Goal: Task Accomplishment & Management: Manage account settings

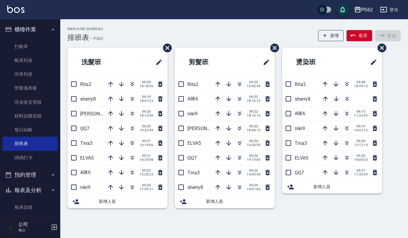
scroll to position [30, 0]
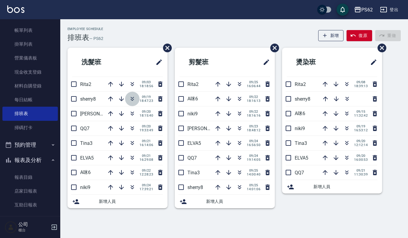
click at [135, 97] on button "button" at bounding box center [132, 99] width 14 height 14
click at [238, 98] on icon "button" at bounding box center [239, 98] width 7 height 7
click at [133, 142] on icon "button" at bounding box center [132, 142] width 3 height 2
click at [132, 99] on icon "button" at bounding box center [132, 98] width 7 height 7
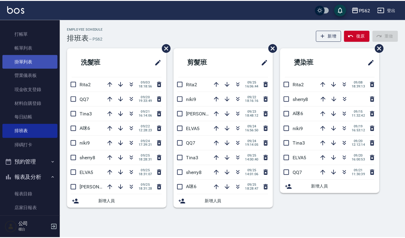
scroll to position [0, 0]
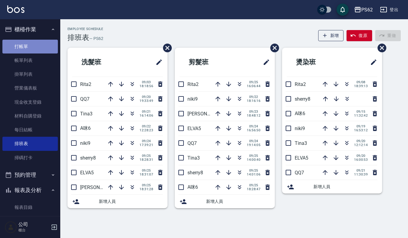
click at [45, 51] on link "打帳單" at bounding box center [29, 47] width 55 height 14
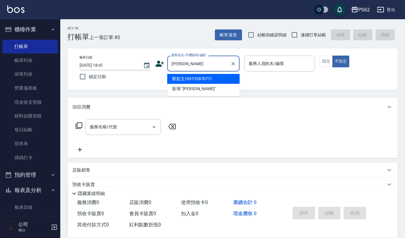
type input "[PERSON_NAME]"
click at [332, 56] on button "不指定" at bounding box center [340, 62] width 17 height 12
type button "false"
type input "鄭茹文/0973387077/"
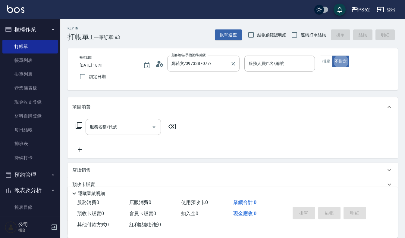
type input "[PERSON_NAME]-2"
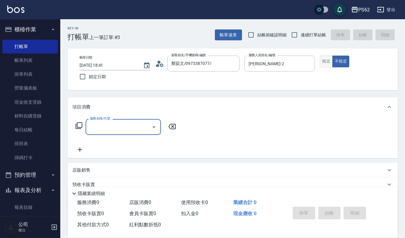
click at [324, 65] on button "指定" at bounding box center [325, 62] width 13 height 12
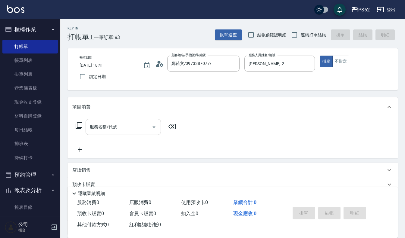
click at [118, 123] on input "服務名稱/代號" at bounding box center [118, 127] width 61 height 11
click at [106, 130] on input "服務名稱/代號" at bounding box center [118, 127] width 61 height 11
click at [104, 131] on input "服務名稱/代號" at bounding box center [118, 127] width 61 height 11
type input "ㄇ"
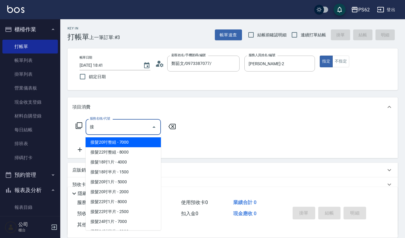
scroll to position [56, 0]
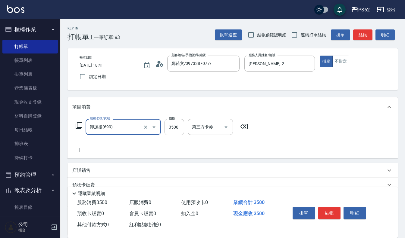
type input "卸加接(699)"
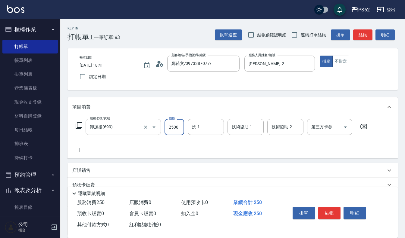
type input "2500"
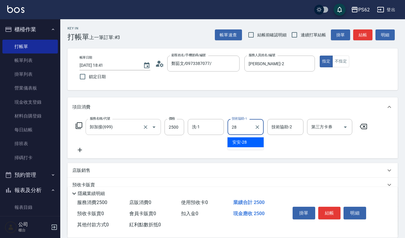
type input "安安-28"
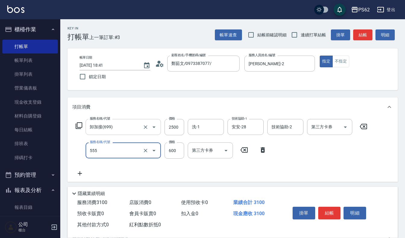
type input "去角質(555)"
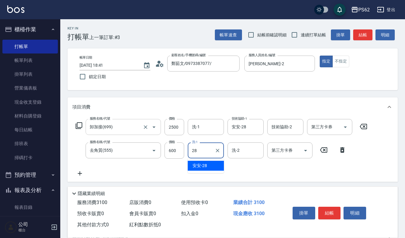
type input "安安-28"
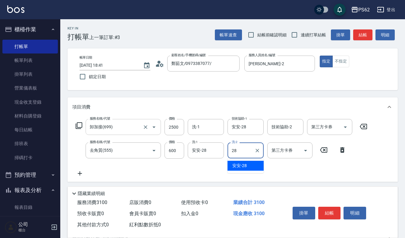
type input "安安-28"
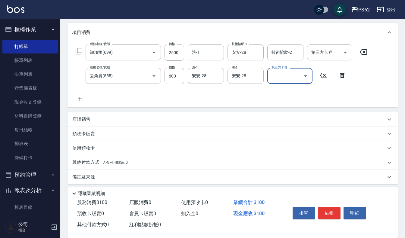
scroll to position [79, 0]
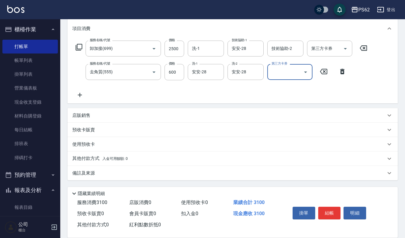
click at [95, 163] on div "其他付款方式 入金可用餘額: 0" at bounding box center [232, 159] width 330 height 14
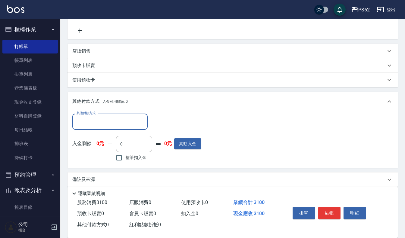
scroll to position [148, 0]
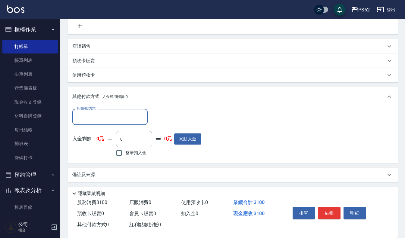
click at [96, 121] on input "其他付款方式" at bounding box center [110, 117] width 70 height 11
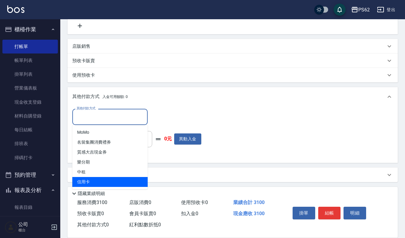
click at [97, 184] on span "信用卡" at bounding box center [109, 182] width 75 height 10
type input "信用卡"
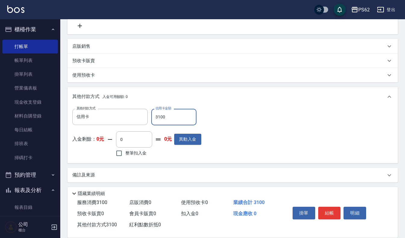
type input "3100"
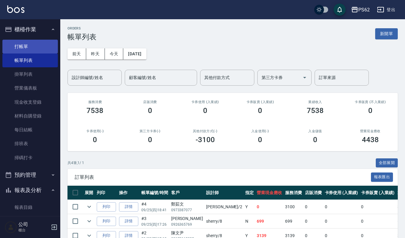
click at [23, 51] on link "打帳單" at bounding box center [29, 47] width 55 height 14
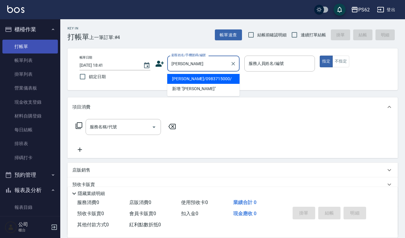
type input "[PERSON_NAME]/0983715000/"
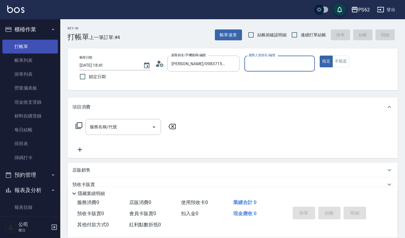
type input "[PERSON_NAME]-2"
click at [319, 56] on button "指定" at bounding box center [325, 62] width 13 height 12
type button "true"
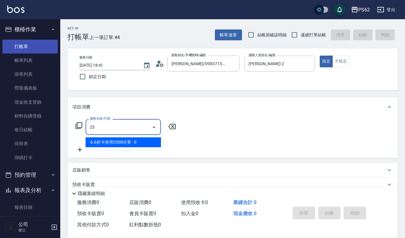
type input "6.6折卡使用2500冷燙(1230)"
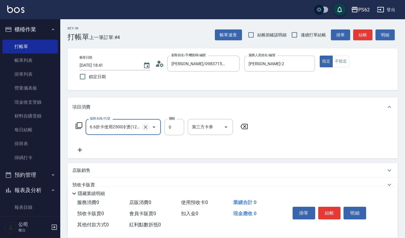
click at [148, 126] on button "Clear" at bounding box center [145, 127] width 8 height 8
type input "0"
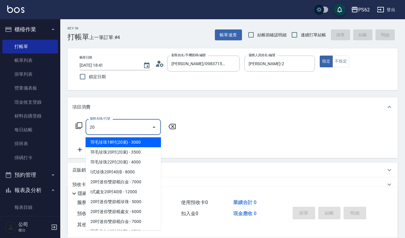
type input "205"
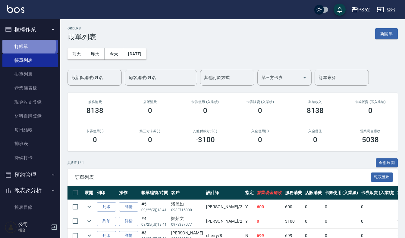
click at [23, 46] on link "打帳單" at bounding box center [29, 47] width 55 height 14
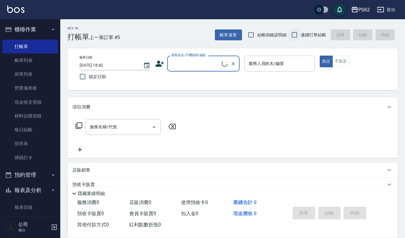
click at [299, 38] on input "連續打單結帳" at bounding box center [294, 35] width 13 height 13
checkbox input "true"
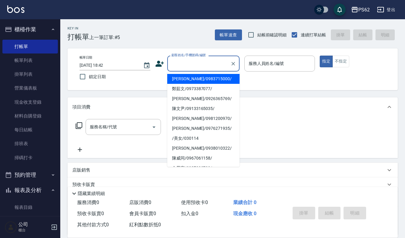
click at [202, 66] on input "顧客姓名/手機號碼/編號" at bounding box center [199, 63] width 58 height 11
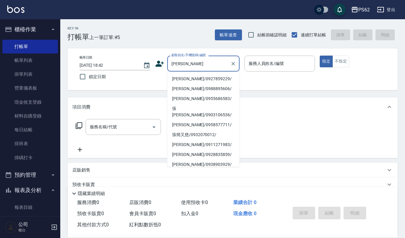
scroll to position [2, 0]
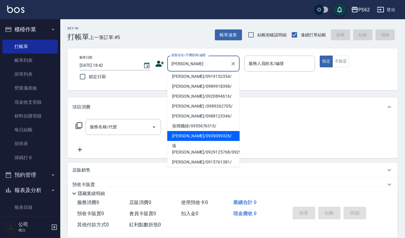
type input "[PERSON_NAME]/0939099326/"
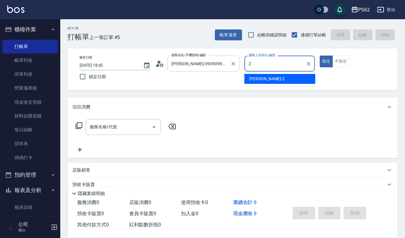
type input "[PERSON_NAME]-2"
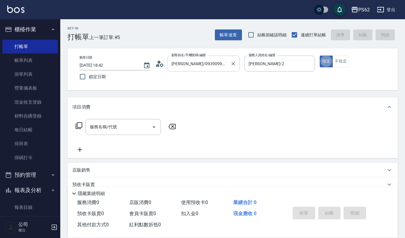
type button "true"
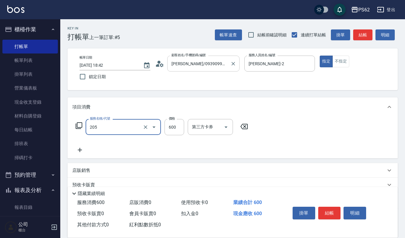
type input "A級洗剪400(205)"
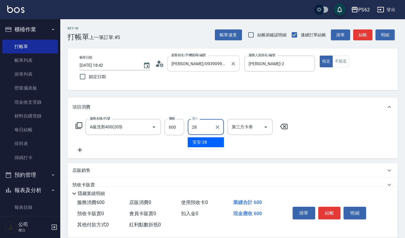
type input "安安-28"
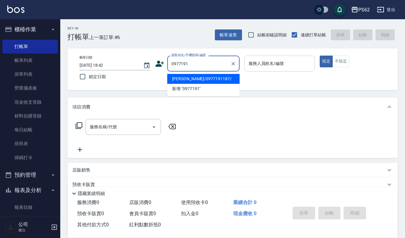
type input "[PERSON_NAME]/0977191187/"
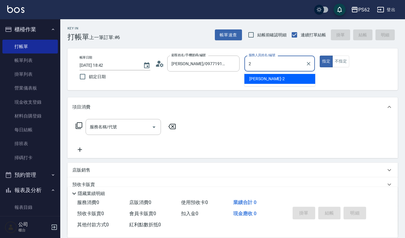
type input "[PERSON_NAME]-2"
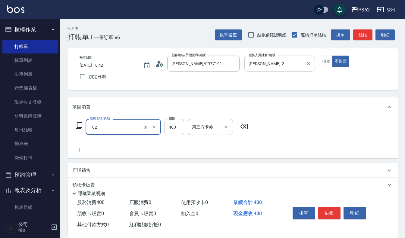
type input "精油洗髮(102)"
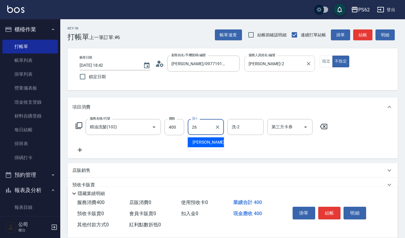
type input "[PERSON_NAME]-26"
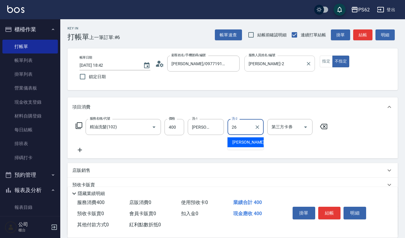
type input "[PERSON_NAME]-26"
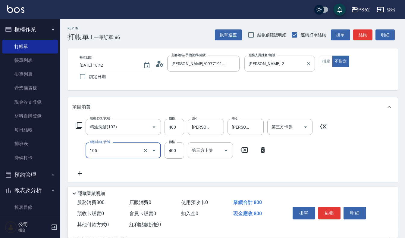
type input "A級單剪400(105)"
type input "100"
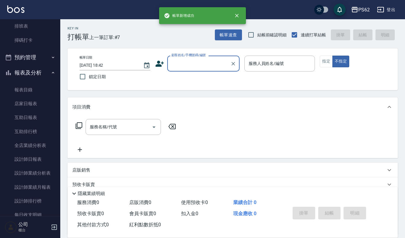
scroll to position [151, 0]
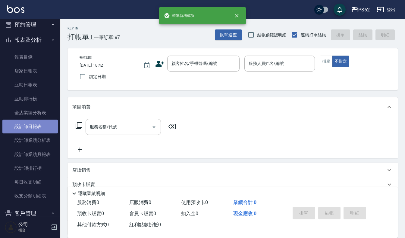
click at [49, 123] on link "設計師日報表" at bounding box center [29, 127] width 55 height 14
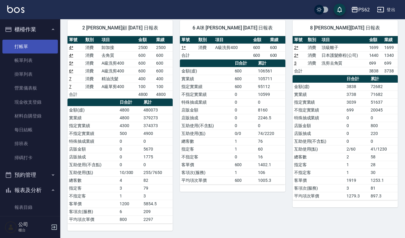
scroll to position [17, 0]
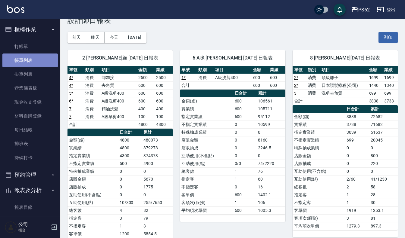
click at [43, 61] on link "帳單列表" at bounding box center [29, 61] width 55 height 14
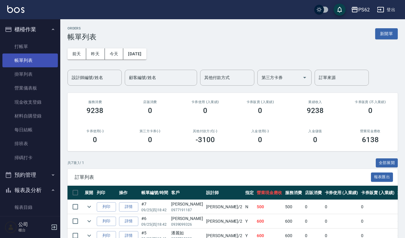
click at [2, 54] on link "帳單列表" at bounding box center [29, 61] width 55 height 14
drag, startPoint x: 257, startPoint y: 102, endPoint x: 14, endPoint y: 9, distance: 260.2
click at [157, 56] on div "ORDERS 帳單列表 新開單 [DATE] [DATE] [DATE] [DATE] 設計師編號/姓名 設計師編號/姓名 顧客編號/姓名 顧客編號/姓名 其…" at bounding box center [232, 172] width 344 height 306
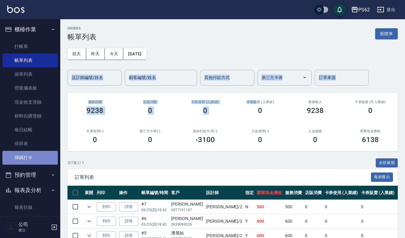
click at [42, 154] on link "掃碼打卡" at bounding box center [29, 158] width 55 height 14
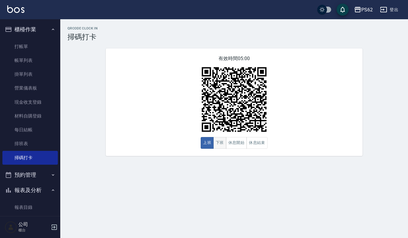
click at [217, 144] on button "下班" at bounding box center [219, 143] width 13 height 12
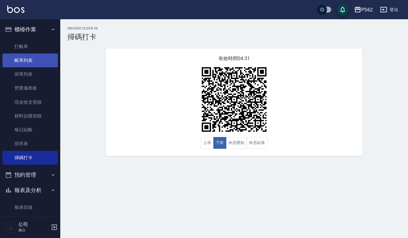
click at [34, 60] on link "帳單列表" at bounding box center [29, 61] width 55 height 14
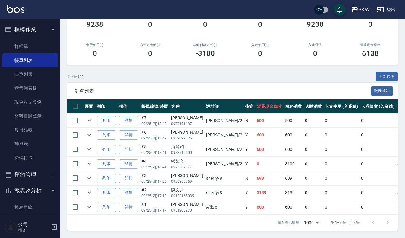
scroll to position [91, 0]
click at [18, 51] on link "打帳單" at bounding box center [29, 47] width 55 height 14
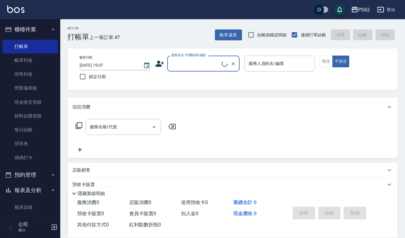
click at [219, 65] on input "顧客姓名/手機號碼/編號" at bounding box center [196, 63] width 52 height 11
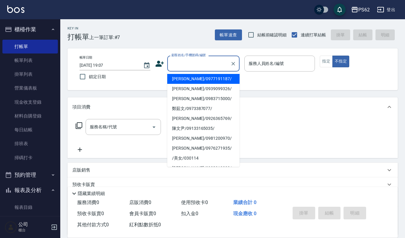
type input "ㄕ"
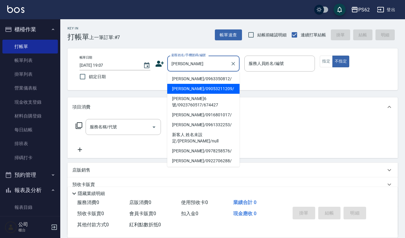
type input "[PERSON_NAME]/09053211209/"
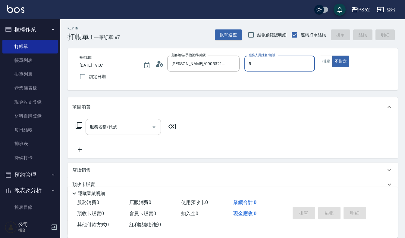
type input "ELVA-5"
type button "false"
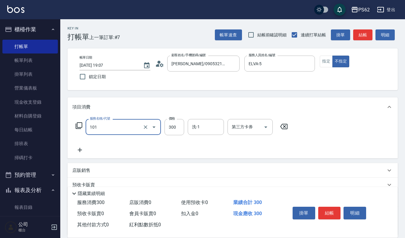
type input "洗髮(101)"
type input "320"
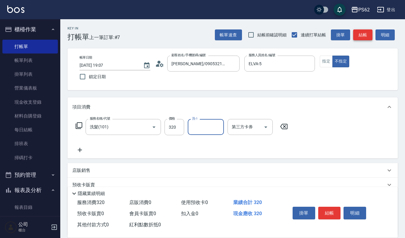
click at [361, 39] on button "結帳" at bounding box center [362, 35] width 19 height 11
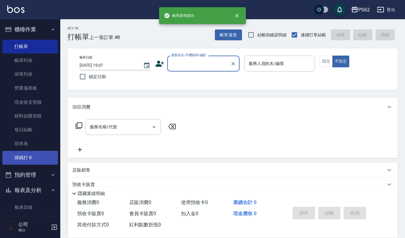
click at [32, 157] on link "掃碼打卡" at bounding box center [29, 158] width 55 height 14
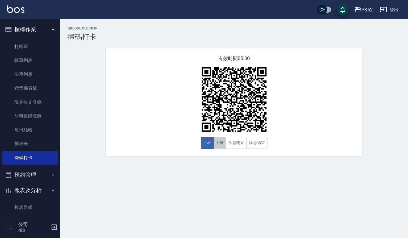
click at [223, 144] on button "下班" at bounding box center [219, 143] width 13 height 12
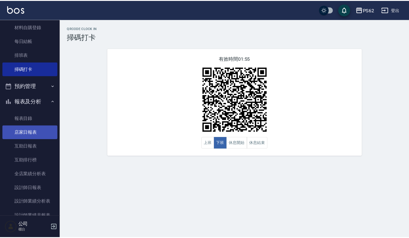
scroll to position [90, 0]
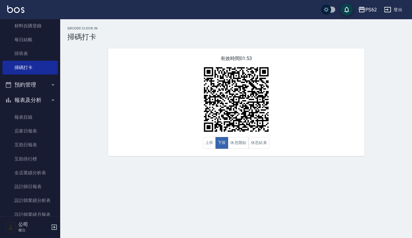
drag, startPoint x: 39, startPoint y: 187, endPoint x: 83, endPoint y: 158, distance: 53.7
click at [39, 187] on link "設計師日報表" at bounding box center [29, 187] width 55 height 14
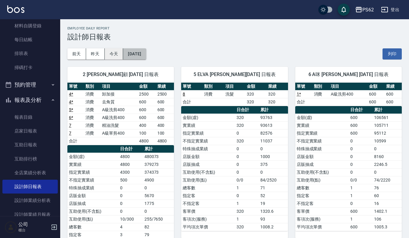
click at [146, 50] on button "[DATE]" at bounding box center [134, 53] width 23 height 11
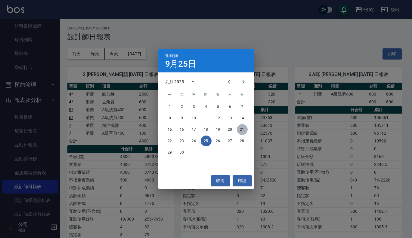
click at [246, 131] on button "21" at bounding box center [242, 129] width 11 height 11
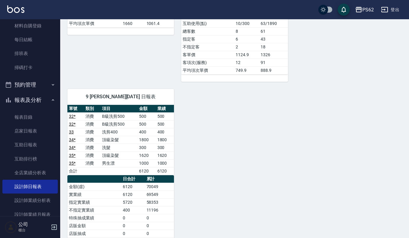
scroll to position [542, 0]
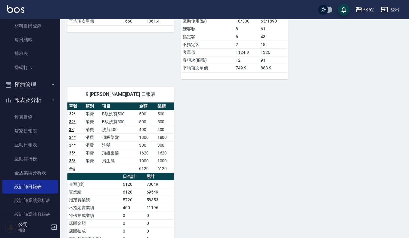
drag, startPoint x: 20, startPoint y: 57, endPoint x: 102, endPoint y: 6, distance: 96.5
click at [20, 57] on link "排班表" at bounding box center [29, 54] width 55 height 14
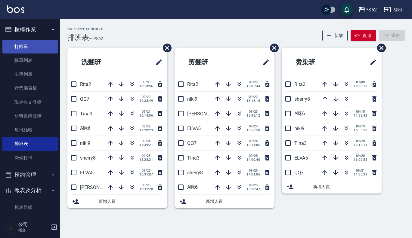
click at [29, 42] on link "打帳單" at bounding box center [29, 47] width 55 height 14
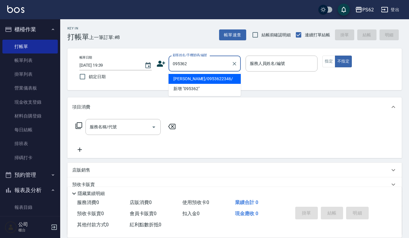
click at [205, 82] on li "[PERSON_NAME]/0953622346/" at bounding box center [205, 79] width 72 height 10
type input "[PERSON_NAME]/0953622346/"
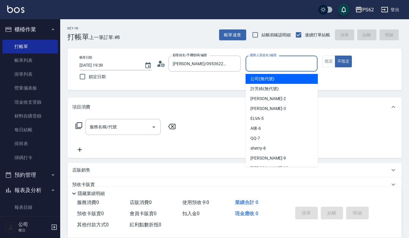
click at [264, 69] on input "服務人員姓名/編號" at bounding box center [281, 63] width 67 height 11
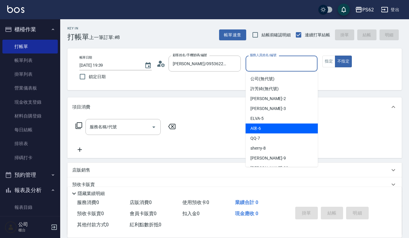
click at [265, 131] on div "A咪 -6" at bounding box center [282, 129] width 72 height 10
type input "A咪-6"
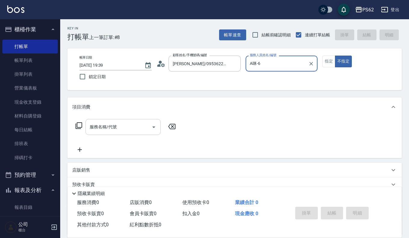
click at [131, 129] on input "服務名稱/代號" at bounding box center [118, 127] width 61 height 11
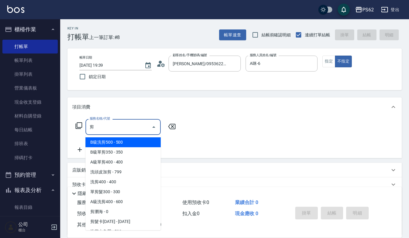
click at [118, 184] on span "洗剪400 - 400" at bounding box center [123, 182] width 75 height 10
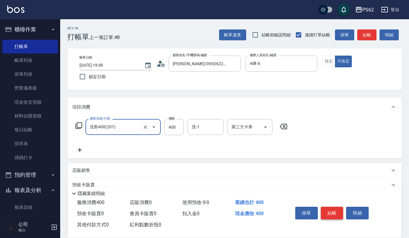
type input "洗剪400(201)"
click at [329, 208] on button "結帳" at bounding box center [332, 213] width 23 height 13
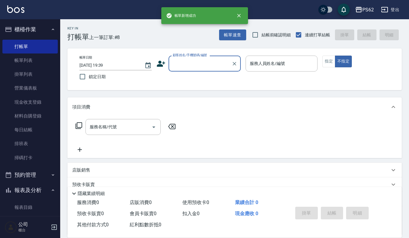
click at [196, 67] on input "顧客姓名/手機號碼/編號" at bounding box center [200, 63] width 58 height 11
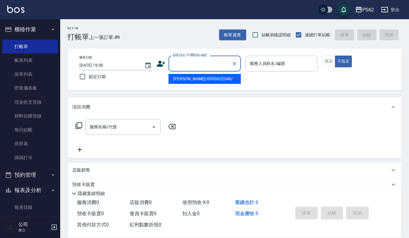
click at [191, 80] on li "[PERSON_NAME]/0953622346/" at bounding box center [205, 79] width 72 height 10
type input "[PERSON_NAME]/0953622346/"
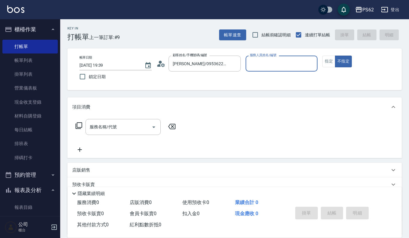
click at [258, 54] on label "服務人員姓名/編號" at bounding box center [263, 55] width 26 height 5
click at [258, 58] on input "服務人員姓名/編號" at bounding box center [281, 63] width 67 height 11
click at [258, 62] on input "服務人員姓名/編號" at bounding box center [281, 63] width 67 height 11
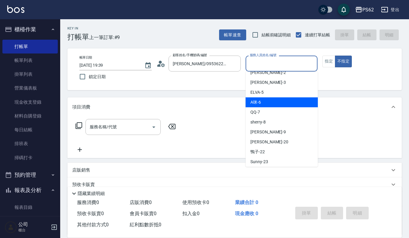
scroll to position [68, 0]
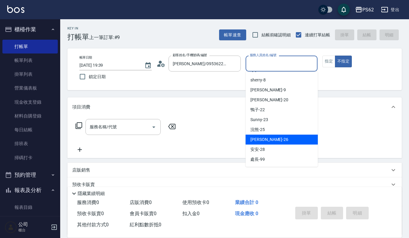
click at [267, 140] on div "[PERSON_NAME] -26" at bounding box center [282, 140] width 72 height 10
type input "[PERSON_NAME]-26"
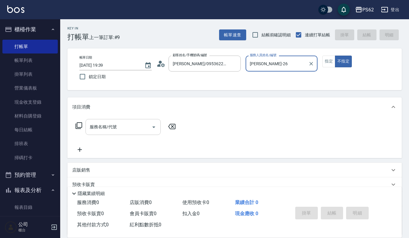
click at [119, 128] on input "服務名稱/代號" at bounding box center [118, 127] width 61 height 11
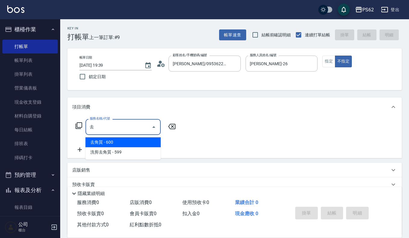
click at [132, 138] on span "去角質 - 600" at bounding box center [123, 143] width 75 height 10
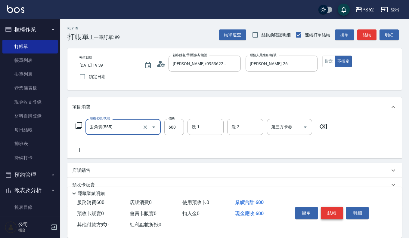
type input "去角質(555)"
click at [335, 212] on button "結帳" at bounding box center [332, 213] width 23 height 13
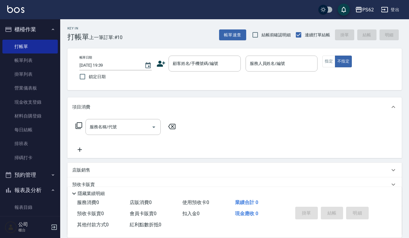
click at [397, 178] on div "預收卡販賣" at bounding box center [234, 185] width 335 height 14
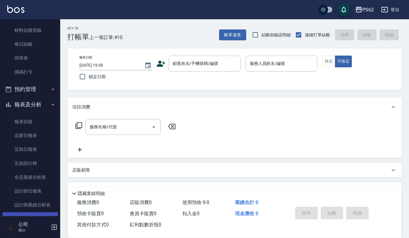
scroll to position [120, 0]
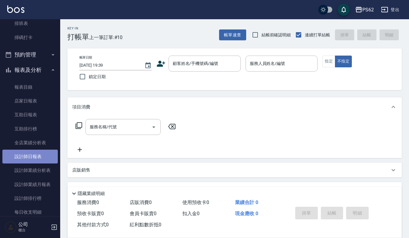
click at [31, 160] on link "設計師日報表" at bounding box center [29, 157] width 55 height 14
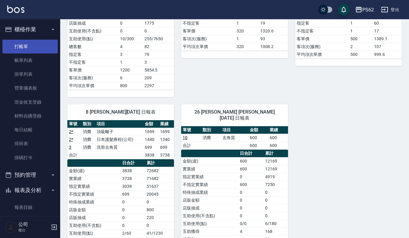
click at [51, 45] on link "打帳單" at bounding box center [29, 47] width 55 height 14
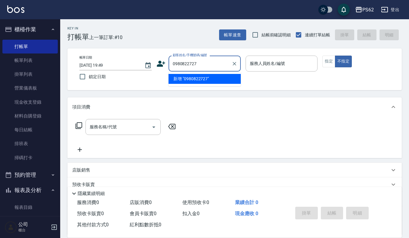
type input "0980822727"
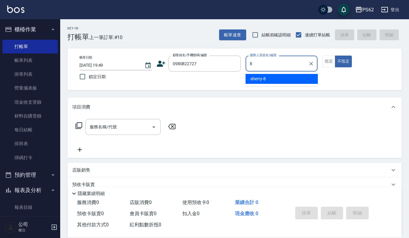
type input "sherry-8"
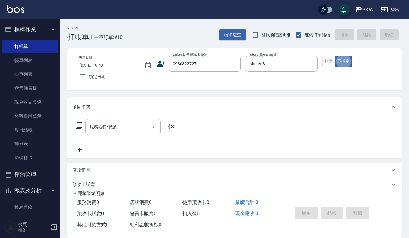
type button "false"
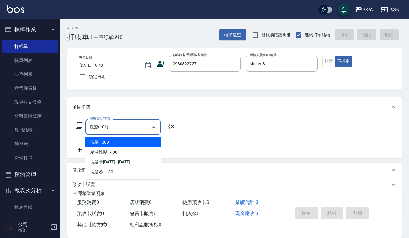
type input "洗髮(101)"
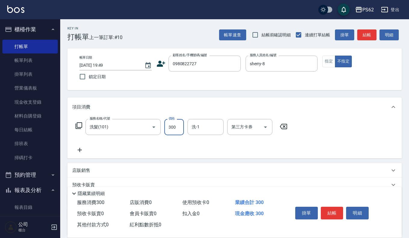
click at [328, 209] on button "結帳" at bounding box center [332, 213] width 23 height 13
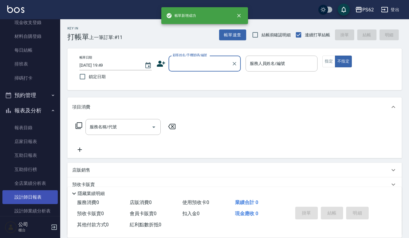
scroll to position [90, 0]
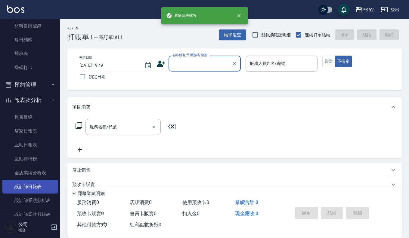
click at [32, 184] on link "設計師日報表" at bounding box center [29, 187] width 55 height 14
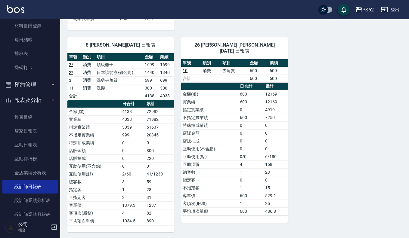
scroll to position [249, 0]
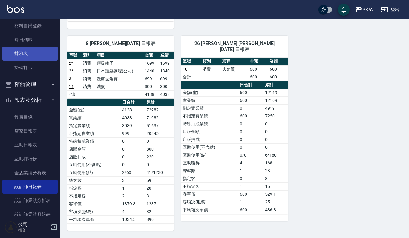
click at [20, 52] on link "排班表" at bounding box center [29, 54] width 55 height 14
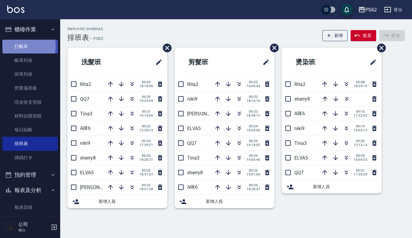
click at [16, 46] on link "打帳單" at bounding box center [29, 47] width 55 height 14
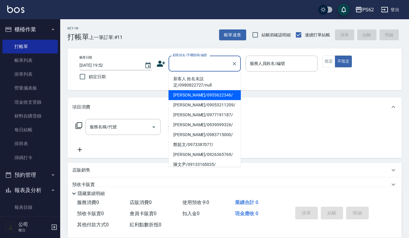
click at [188, 66] on input "顧客姓名/手機號碼/編號" at bounding box center [200, 63] width 58 height 11
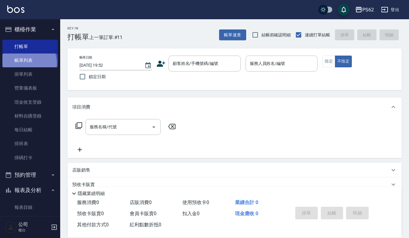
click at [24, 64] on link "帳單列表" at bounding box center [29, 61] width 55 height 14
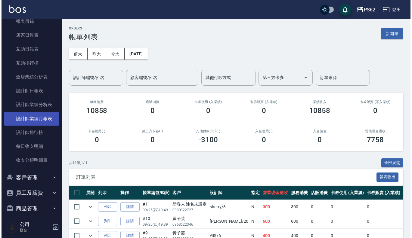
scroll to position [209, 0]
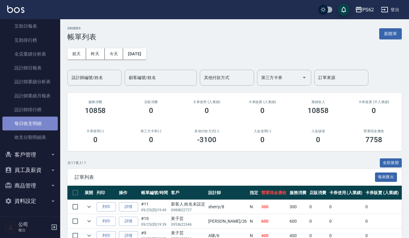
click at [45, 125] on link "每日收支明細" at bounding box center [29, 124] width 55 height 14
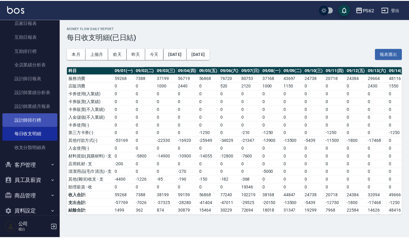
scroll to position [209, 0]
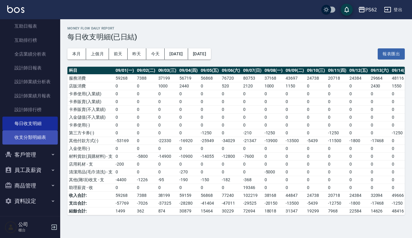
click at [40, 133] on link "收支分類明細表" at bounding box center [29, 138] width 55 height 14
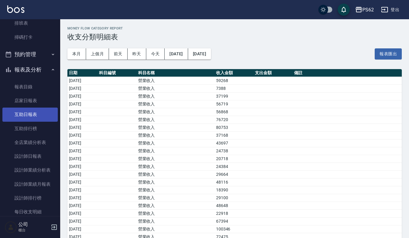
scroll to position [120, 0]
click at [30, 58] on button "預約管理" at bounding box center [29, 55] width 55 height 16
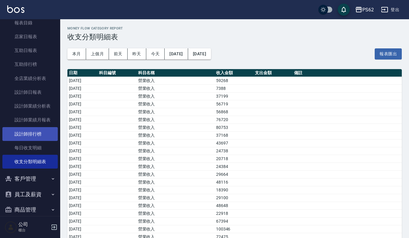
scroll to position [256, 0]
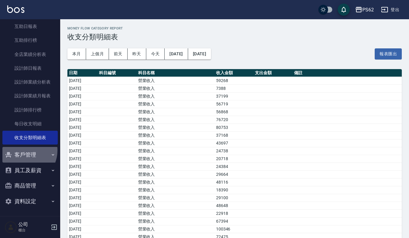
click at [22, 151] on button "客戶管理" at bounding box center [29, 155] width 55 height 16
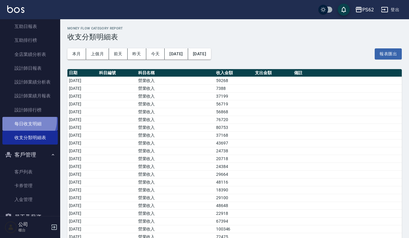
click at [26, 120] on link "每日收支明細" at bounding box center [29, 124] width 55 height 14
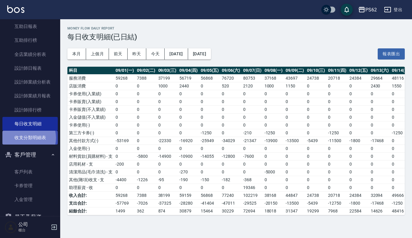
click at [23, 138] on link "收支分類明細表" at bounding box center [29, 138] width 55 height 14
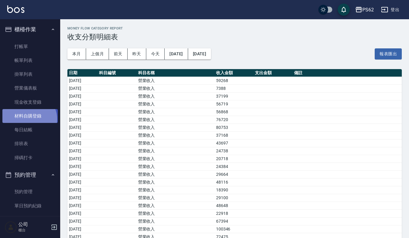
click at [29, 120] on link "材料自購登錄" at bounding box center [29, 116] width 55 height 14
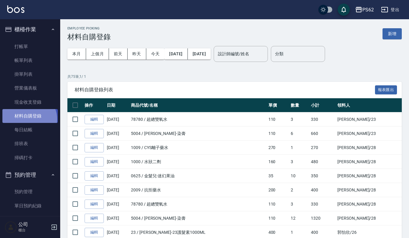
click at [29, 120] on link "材料自購登錄" at bounding box center [29, 116] width 55 height 14
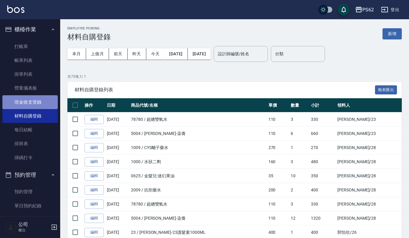
click at [35, 100] on link "現金收支登錄" at bounding box center [29, 102] width 55 height 14
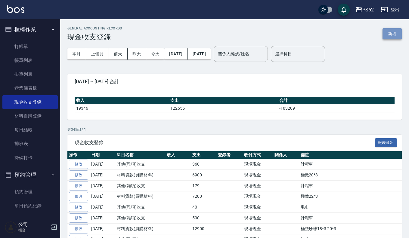
click at [389, 32] on button "新增" at bounding box center [392, 33] width 19 height 11
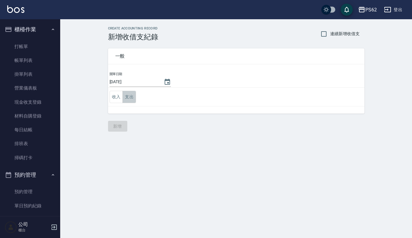
click at [128, 97] on button "支出" at bounding box center [130, 97] width 14 height 12
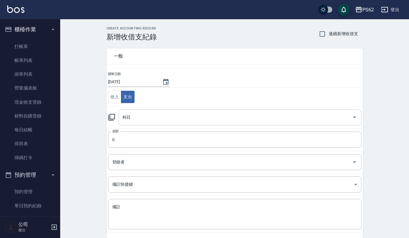
click at [128, 114] on div "科目 科目" at bounding box center [239, 118] width 243 height 16
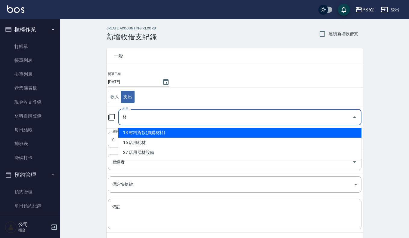
click at [179, 135] on li "13 材料貨款(員購材料)" at bounding box center [239, 133] width 243 height 10
type input "13 材料貨款(員購材料)"
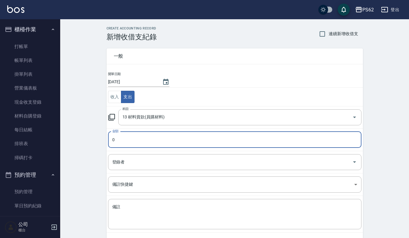
click at [179, 135] on input "0" at bounding box center [235, 140] width 254 height 16
click at [169, 143] on input "0" at bounding box center [235, 140] width 254 height 16
click at [150, 145] on input "0" at bounding box center [235, 140] width 254 height 16
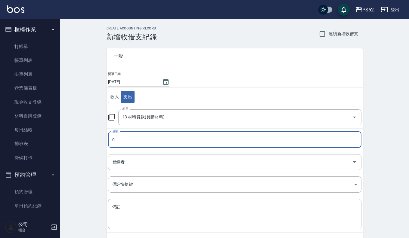
click at [120, 141] on input "0" at bounding box center [235, 140] width 254 height 16
drag, startPoint x: 120, startPoint y: 141, endPoint x: 114, endPoint y: 142, distance: 6.5
click at [117, 142] on input "0" at bounding box center [235, 140] width 254 height 16
click at [113, 142] on input "0" at bounding box center [235, 140] width 254 height 16
click at [114, 141] on input "0" at bounding box center [235, 140] width 254 height 16
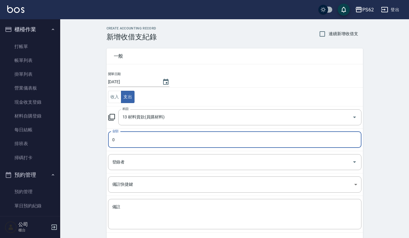
click at [114, 141] on input "0" at bounding box center [235, 140] width 254 height 16
click at [112, 136] on input "0" at bounding box center [235, 140] width 254 height 16
click at [113, 140] on input "0" at bounding box center [235, 140] width 254 height 16
click at [113, 139] on input "0" at bounding box center [235, 140] width 254 height 16
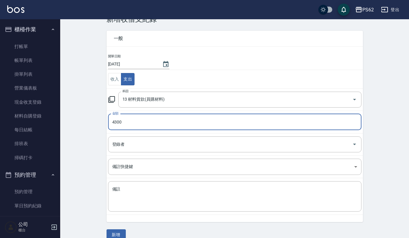
scroll to position [27, 0]
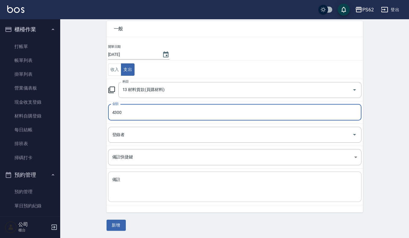
type input "4300"
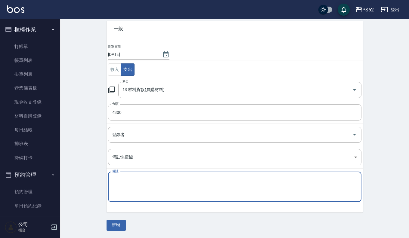
click at [122, 182] on textarea "備註" at bounding box center [234, 187] width 245 height 20
type textarea "a"
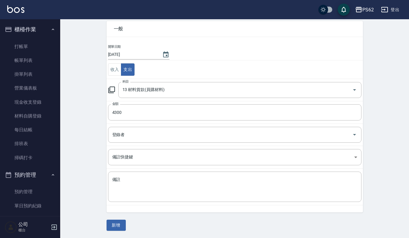
drag, startPoint x: 398, startPoint y: 151, endPoint x: 395, endPoint y: 151, distance: 3.3
click at [396, 151] on div "CREATE ACCOUNTING RECORD 新增收借支紀錄 連續新增收借支 一般 開單日期 [DATE] 收入 支出 科目 13 材料貨款(員購材料) …" at bounding box center [234, 115] width 349 height 247
click at [142, 174] on div "x 備註" at bounding box center [235, 187] width 254 height 30
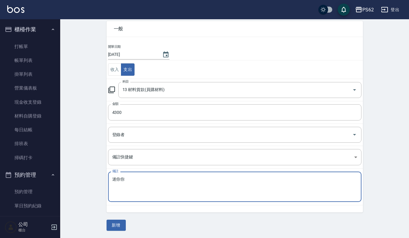
click at [120, 180] on textarea "迷你你" at bounding box center [234, 187] width 245 height 20
click at [133, 186] on textarea "迷你你" at bounding box center [234, 187] width 245 height 20
type textarea "迷你18吋*1 極致20*1"
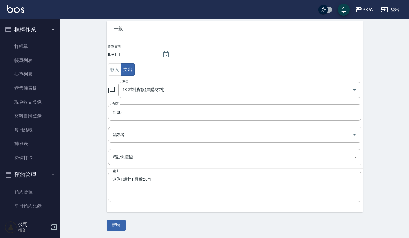
click at [122, 220] on div "一般 開單日期 [DATE] 收入 支出 科目 13 材料貨款(員購材料) 科目 金額 4300 金額 登錄者 登錄者 備註快捷鍵 ​ 備註快捷鍵 備註 迷你…" at bounding box center [235, 122] width 257 height 217
click at [122, 221] on button "新增" at bounding box center [116, 225] width 19 height 11
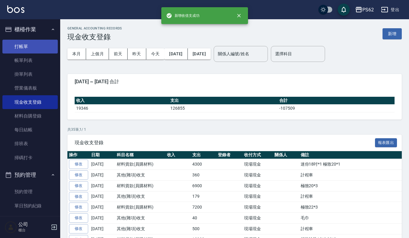
click at [28, 42] on link "打帳單" at bounding box center [29, 47] width 55 height 14
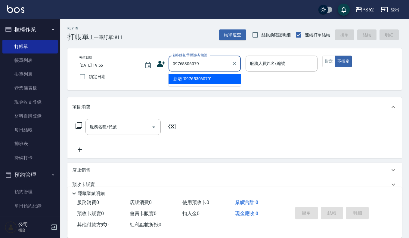
click at [204, 60] on input "09765306079" at bounding box center [200, 63] width 58 height 11
click at [183, 66] on input "09765306079" at bounding box center [200, 63] width 58 height 11
click at [205, 60] on input "09765306079" at bounding box center [200, 63] width 58 height 11
click at [200, 62] on input "09765306079" at bounding box center [200, 63] width 58 height 11
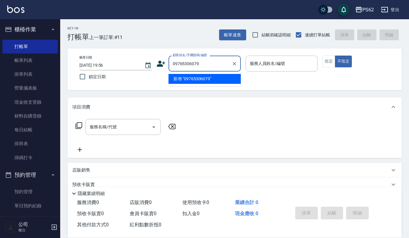
click at [200, 62] on input "09765306079" at bounding box center [200, 63] width 58 height 11
type input "09765306079"
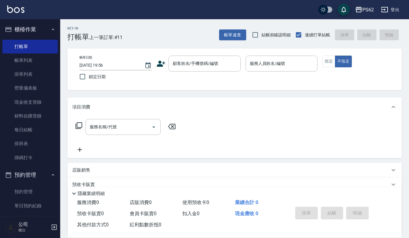
click at [158, 63] on icon at bounding box center [161, 63] width 9 height 9
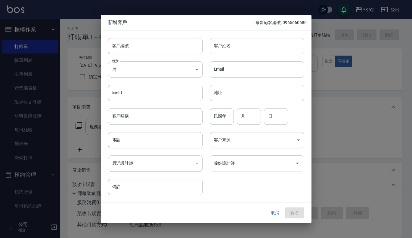
click at [219, 48] on input "客戶姓名" at bounding box center [257, 46] width 95 height 16
drag, startPoint x: 219, startPoint y: 48, endPoint x: 209, endPoint y: 51, distance: 9.9
paste input "09765306079"
type input "09765306079"
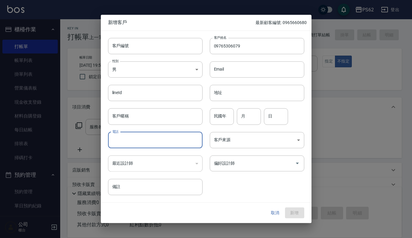
click at [141, 139] on input "電話" at bounding box center [155, 140] width 95 height 16
paste input "09765306079"
type input "09765306079"
click at [297, 213] on button "新增" at bounding box center [294, 213] width 19 height 11
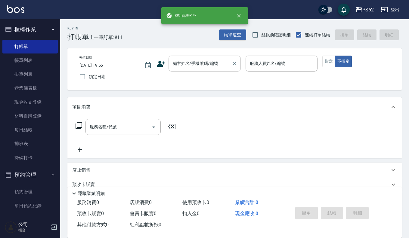
click at [182, 64] on input "顧客姓名/手機號碼/編號" at bounding box center [200, 63] width 58 height 11
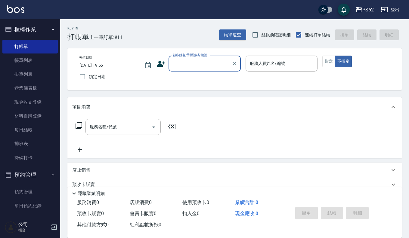
paste input "09765306079"
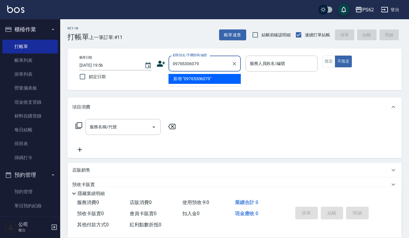
type input "09765306079"
click at [280, 63] on input "服務人員姓名/編號" at bounding box center [281, 63] width 67 height 11
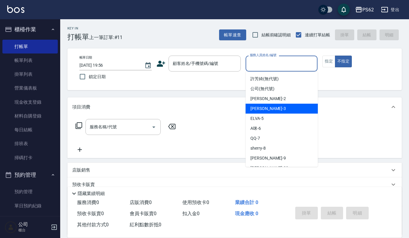
click at [261, 106] on span "[PERSON_NAME] -3" at bounding box center [269, 109] width 36 height 6
type input "[PERSON_NAME]-3"
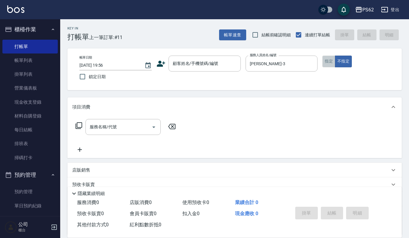
click at [331, 62] on button "指定" at bounding box center [328, 62] width 13 height 12
click at [73, 120] on div "服務名稱/代號 服務名稱/代號" at bounding box center [125, 127] width 107 height 16
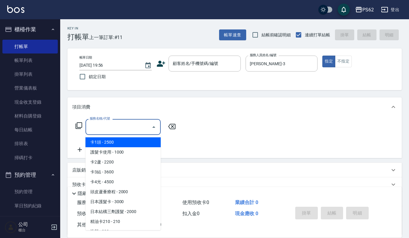
click at [96, 126] on input "服務名稱/代號" at bounding box center [118, 127] width 61 height 11
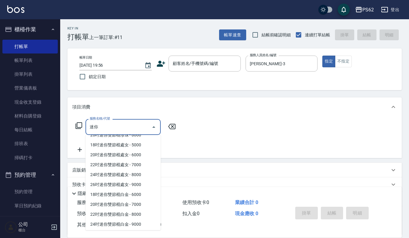
scroll to position [60, 0]
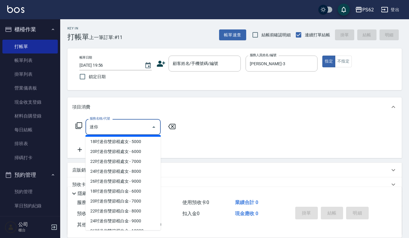
click at [122, 126] on input "迷你" at bounding box center [118, 127] width 61 height 11
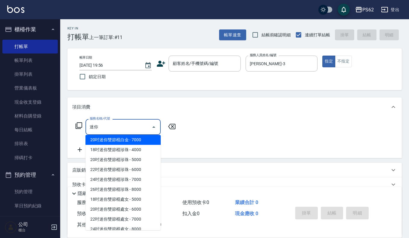
type input "迷"
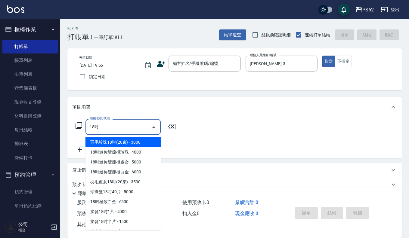
click at [151, 156] on span "18吋迷你雙節棍珍珠 - 4000" at bounding box center [123, 153] width 75 height 10
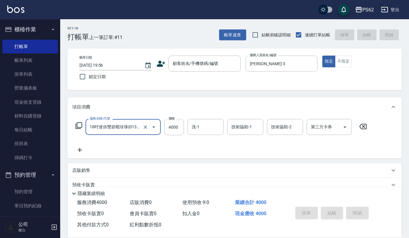
type input "18吋迷你雙節棍珍珠(0132)"
click at [82, 148] on icon at bounding box center [79, 150] width 15 height 7
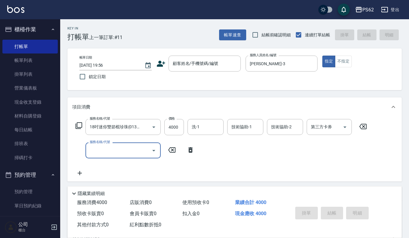
click at [99, 151] on input "服務名稱/代號" at bounding box center [118, 150] width 61 height 11
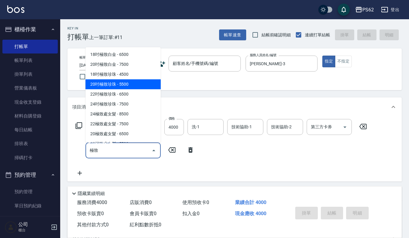
click at [131, 86] on span "20吋極致珍珠 - 5500" at bounding box center [123, 84] width 75 height 10
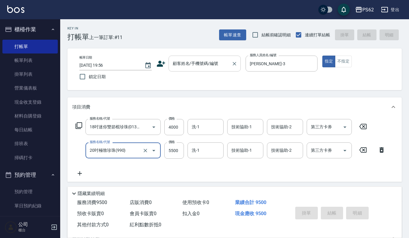
type input "20吋極致珍珠(990)"
click at [190, 65] on input "顧客姓名/手機號碼/編號" at bounding box center [200, 63] width 58 height 11
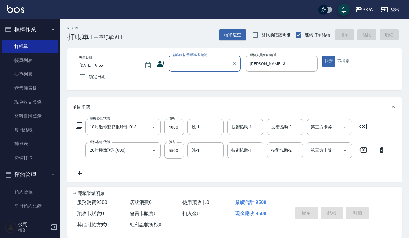
paste input "09765306079"
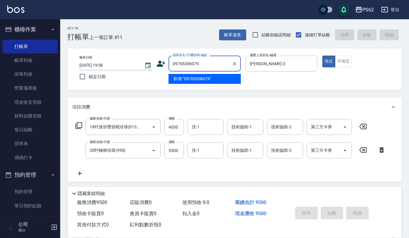
click at [204, 79] on li "新增 "09765306079"" at bounding box center [205, 79] width 72 height 10
type input "09765306079"
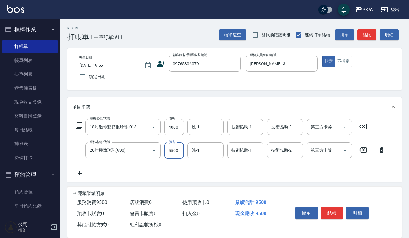
click at [173, 154] on input "5500" at bounding box center [174, 151] width 20 height 16
type input "6500"
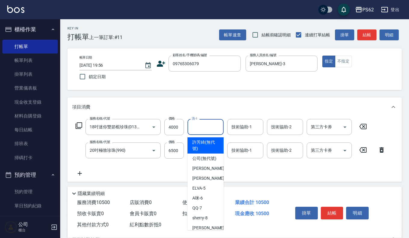
click at [201, 132] on input "洗-1" at bounding box center [205, 127] width 31 height 11
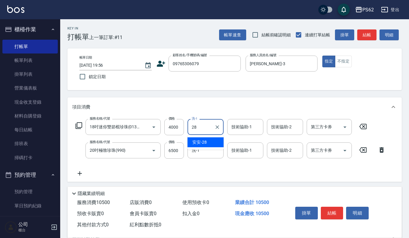
type input "安安-28"
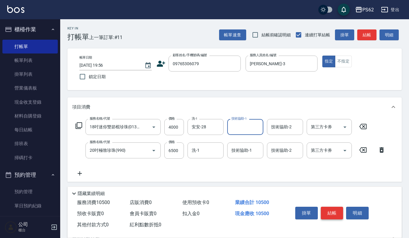
click at [322, 207] on button "結帳" at bounding box center [332, 213] width 23 height 13
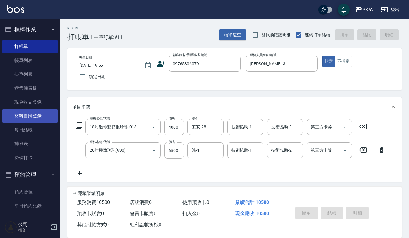
type input "[DATE] 20:00"
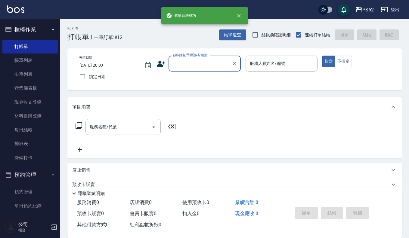
click at [193, 64] on input "顧客姓名/手機號碼/編號" at bounding box center [200, 63] width 58 height 11
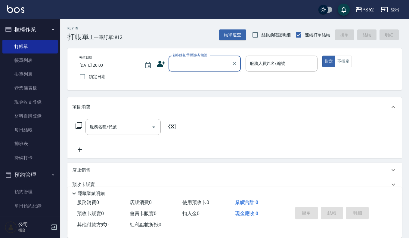
click at [197, 67] on input "顧客姓名/手機號碼/編號" at bounding box center [200, 63] width 58 height 11
type input "096580"
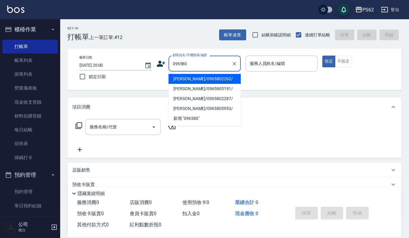
click at [197, 80] on li "[PERSON_NAME]/0965802262/" at bounding box center [205, 79] width 72 height 10
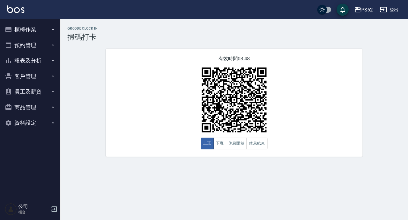
click at [33, 20] on ul "櫃檯作業 打帳單 帳單列表 掛單列表 營業儀表板 現金收支登錄 材料自購登錄 每日結帳 排班表 掃碼打卡 預約管理 預約管理 單日預約紀錄 單週預約紀錄 報表…" at bounding box center [29, 76] width 55 height 114
click at [32, 23] on button "櫃檯作業" at bounding box center [29, 30] width 55 height 16
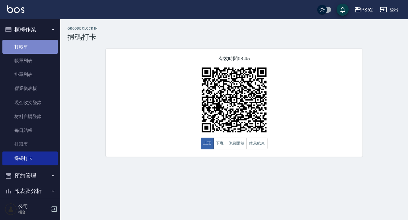
click at [33, 46] on link "打帳單" at bounding box center [29, 47] width 55 height 14
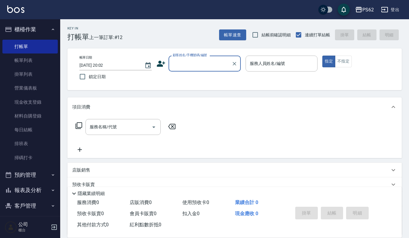
click at [209, 63] on input "顧客姓名/手機號碼/編號" at bounding box center [200, 63] width 58 height 11
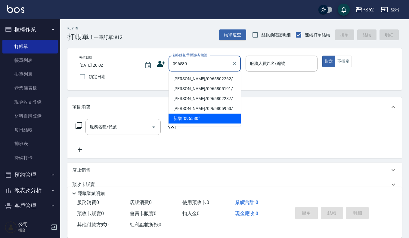
click at [198, 76] on li "[PERSON_NAME]/0965802262/" at bounding box center [205, 79] width 72 height 10
type input "[PERSON_NAME]/0965802262/"
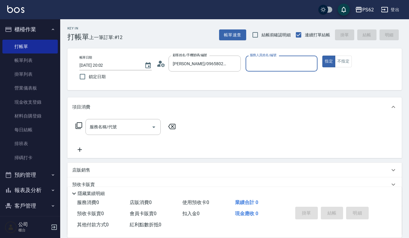
click at [252, 46] on div "Key In 打帳單 上一筆訂單:#12 帳單速查 結帳前確認明細 連續打單結帳 掛單 結帳 明細 帳單日期 2025/09/25 20:02 鎖定日期 顧客…" at bounding box center [234, 156] width 349 height 274
click at [280, 58] on div "服務人員姓名/編號" at bounding box center [282, 64] width 72 height 16
type input "[PERSON_NAME]-3"
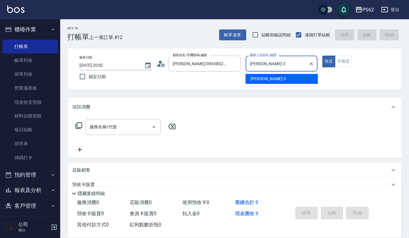
type button "true"
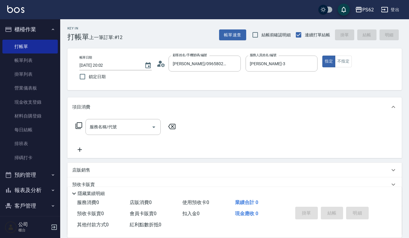
click at [80, 130] on div "服務名稱/代號 服務名稱/代號" at bounding box center [125, 127] width 107 height 16
click at [80, 125] on icon at bounding box center [78, 125] width 7 height 7
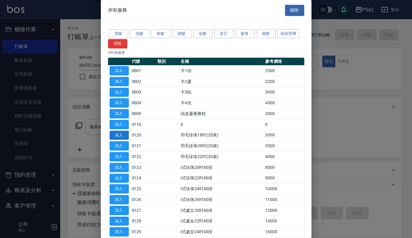
click at [111, 131] on button "加入" at bounding box center [119, 135] width 19 height 9
type input "羽毛珍珠18吋(20束)(0120)"
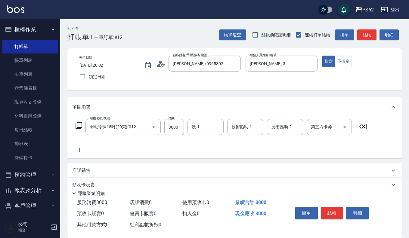
click at [80, 129] on icon at bounding box center [78, 125] width 7 height 7
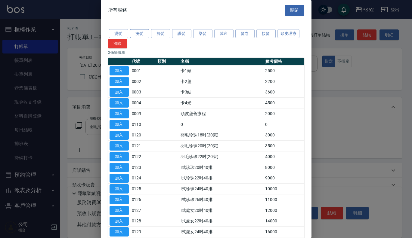
click at [137, 33] on button "洗髮" at bounding box center [139, 33] width 19 height 9
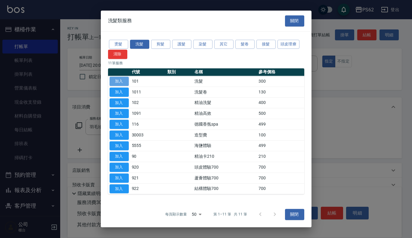
click at [121, 80] on button "加入" at bounding box center [119, 81] width 19 height 9
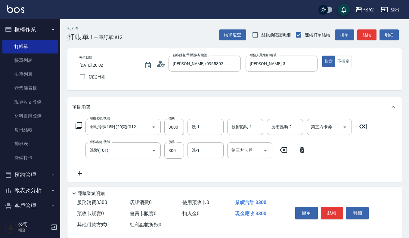
click at [368, 125] on icon at bounding box center [363, 126] width 15 height 7
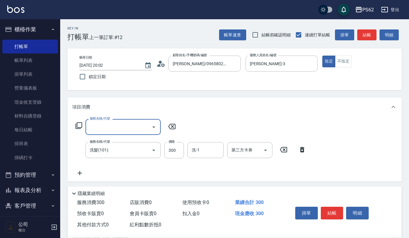
click at [365, 125] on div "服務名稱/代號 服務名稱/代號 服務名稱/代號 洗髮(101) 服務名稱/代號 價格 300 價格 洗-1 洗-1 第三方卡券 第三方卡券" at bounding box center [234, 149] width 335 height 65
click at [123, 155] on input "洗髮(101)" at bounding box center [114, 150] width 53 height 11
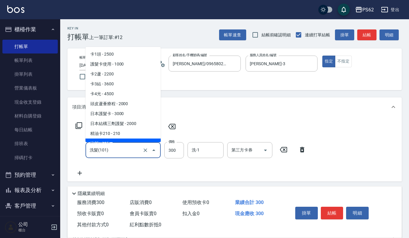
scroll to position [6, 0]
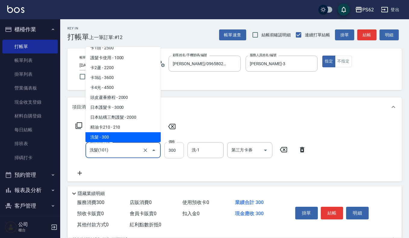
click at [177, 151] on input "300" at bounding box center [174, 150] width 20 height 16
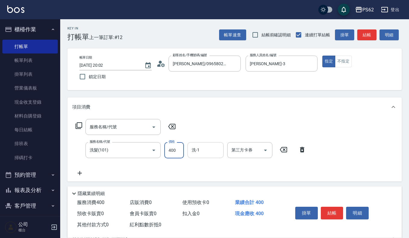
type input "400"
click at [205, 154] on input "洗-1" at bounding box center [205, 150] width 31 height 11
type input "[PERSON_NAME]-26"
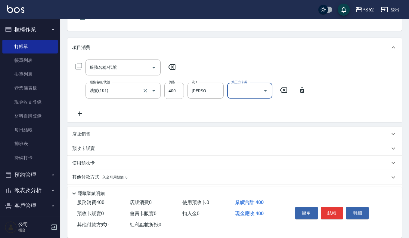
scroll to position [60, 0]
click at [95, 68] on input "服務名稱/代號" at bounding box center [118, 67] width 61 height 11
click at [91, 134] on div "店販銷售" at bounding box center [231, 134] width 318 height 6
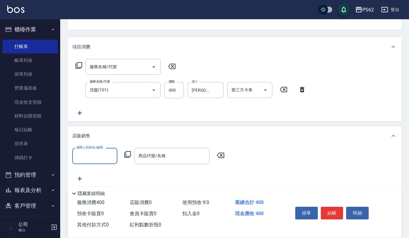
scroll to position [0, 0]
click at [87, 154] on input "服務人員姓名/編號" at bounding box center [95, 156] width 40 height 11
type input "[PERSON_NAME]-3"
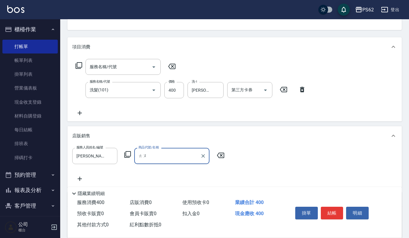
type input "投"
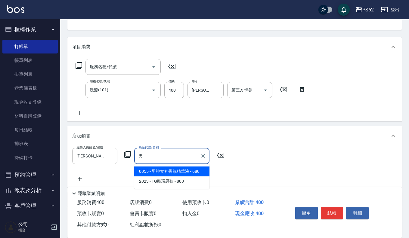
click at [158, 170] on span "0055 - 男神女神香氛精華液 - 680" at bounding box center [171, 172] width 75 height 10
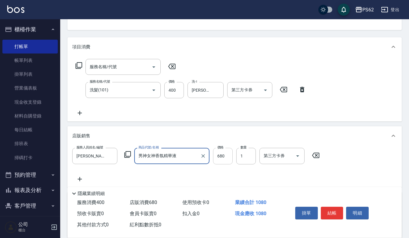
type input "男神女神香氛精華液"
click at [223, 162] on input "680" at bounding box center [223, 156] width 20 height 16
click at [225, 158] on input "6680" at bounding box center [223, 156] width 20 height 16
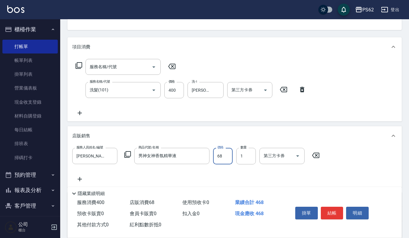
type input "680"
click at [253, 158] on input "1" at bounding box center [246, 156] width 20 height 16
type input "2"
click at [336, 213] on button "結帳" at bounding box center [332, 213] width 23 height 13
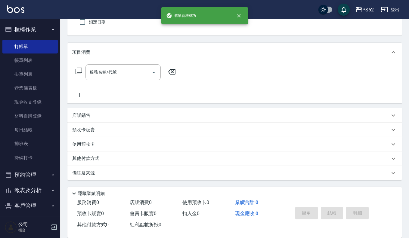
type input "2025/09/25 20:03"
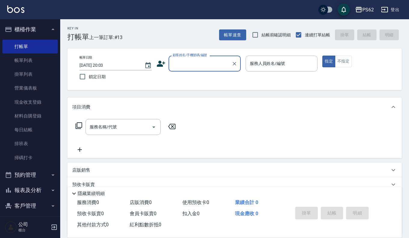
click at [173, 66] on input "顧客姓名/手機號碼/編號" at bounding box center [200, 63] width 58 height 11
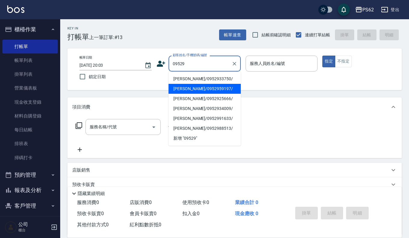
click at [188, 85] on li "蔡雅玲/0952959197/" at bounding box center [205, 89] width 72 height 10
type input "蔡雅玲/0952959197/"
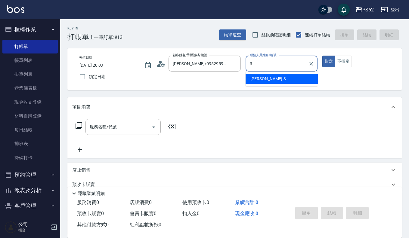
type input "[PERSON_NAME]-3"
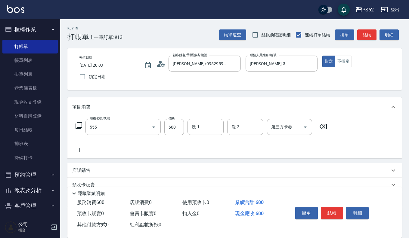
type input "去角質(555)"
click at [78, 125] on icon at bounding box center [78, 125] width 7 height 7
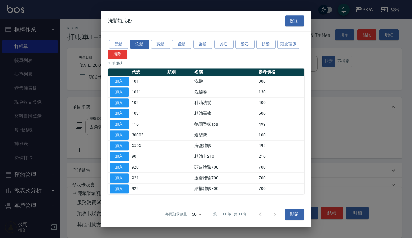
click at [78, 125] on div at bounding box center [206, 119] width 412 height 238
click at [80, 132] on div at bounding box center [206, 119] width 412 height 238
click at [290, 19] on button "關閉" at bounding box center [294, 20] width 19 height 11
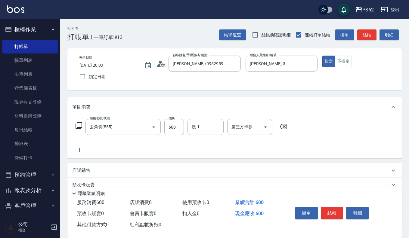
click at [80, 147] on icon at bounding box center [79, 150] width 15 height 7
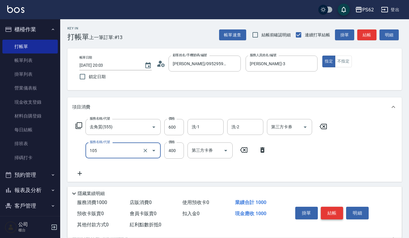
type input "A級單剪400(105)"
click at [337, 208] on button "結帳" at bounding box center [332, 213] width 23 height 13
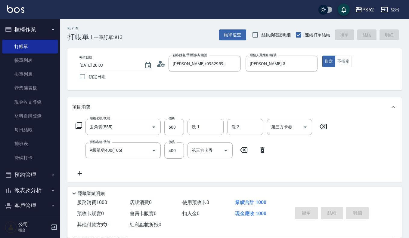
type input "2025/09/25 20:04"
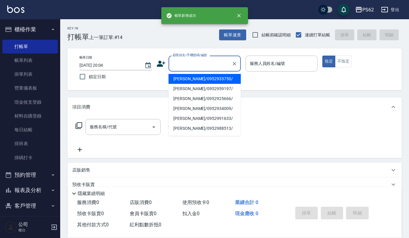
click at [195, 65] on input "顧客姓名/手機號碼/編號" at bounding box center [200, 63] width 58 height 11
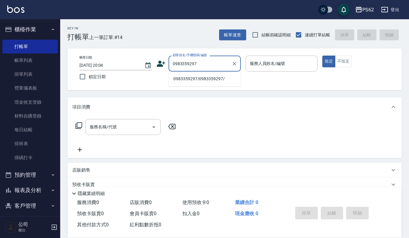
click at [217, 77] on li "0983359297/0983359297/" at bounding box center [205, 79] width 72 height 10
type input "0983359297/0983359297/"
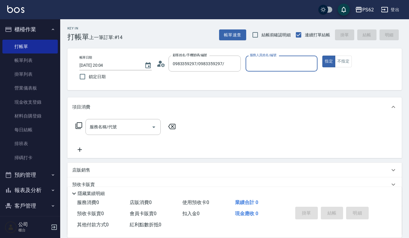
click at [259, 64] on input "服務人員姓名/編號" at bounding box center [281, 63] width 67 height 11
type input "[PERSON_NAME]-3"
click at [79, 130] on div "服務名稱/代號 服務名稱/代號" at bounding box center [125, 127] width 107 height 16
click at [79, 129] on icon at bounding box center [78, 125] width 7 height 7
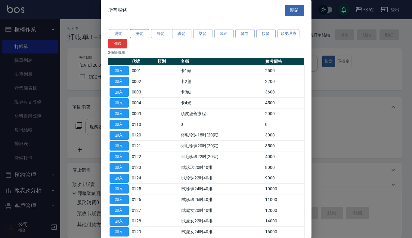
click at [144, 30] on button "洗髮" at bounding box center [139, 33] width 19 height 9
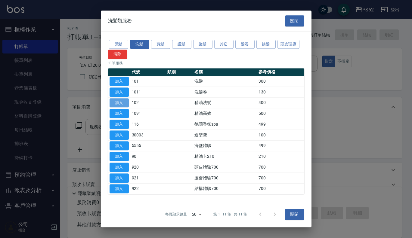
click at [122, 102] on button "加入" at bounding box center [119, 102] width 19 height 9
type input "精油洗髮(102)"
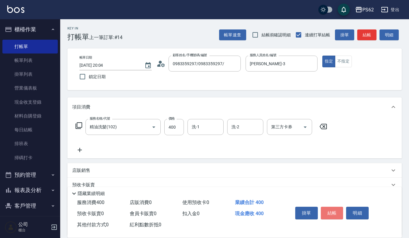
click at [331, 207] on button "結帳" at bounding box center [332, 213] width 23 height 13
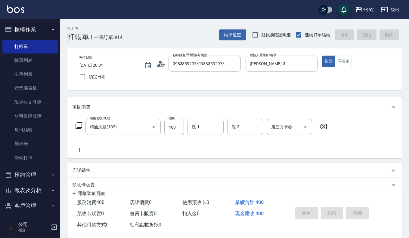
type input "2025/09/25 20:05"
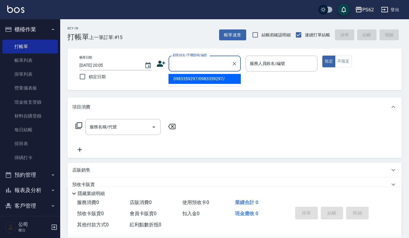
click at [197, 65] on input "顧客姓名/手機號碼/編號" at bounding box center [200, 63] width 58 height 11
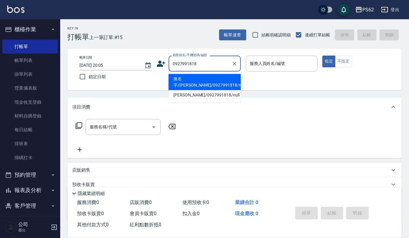
click at [212, 87] on li "無名字/林俞宏/0927991818/null7/null" at bounding box center [205, 82] width 72 height 16
type input "無名字/林俞宏/0927991818/null7/null"
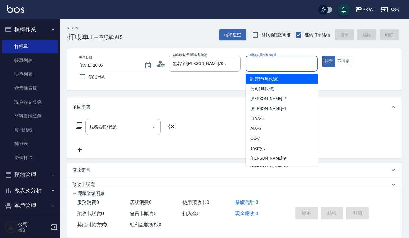
click at [271, 61] on input "服務人員姓名/編號" at bounding box center [281, 63] width 67 height 11
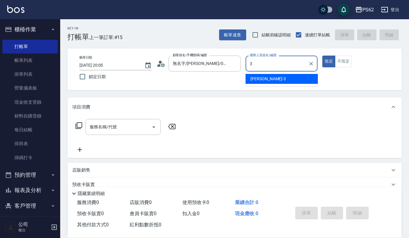
type input "[PERSON_NAME]-3"
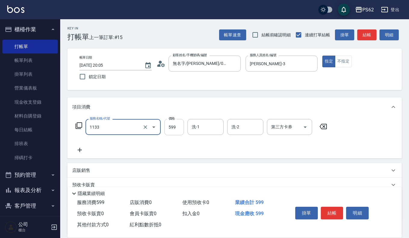
type input "洗剪去角質(1133)"
click at [175, 129] on input "599" at bounding box center [174, 127] width 20 height 16
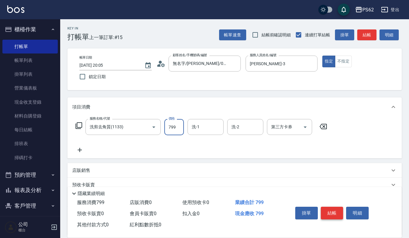
type input "799"
click at [336, 207] on button "結帳" at bounding box center [332, 213] width 23 height 13
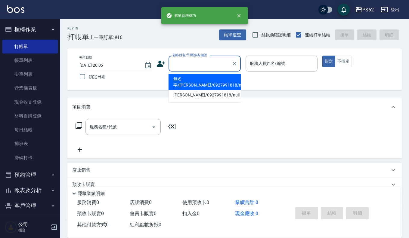
click at [194, 60] on input "顧客姓名/手機號碼/編號" at bounding box center [200, 63] width 58 height 11
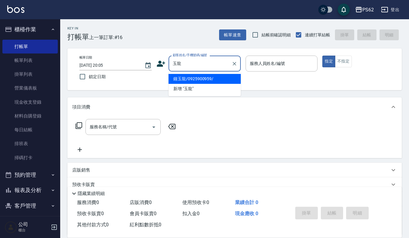
click at [197, 77] on li "鐘玉龍/0925900959/" at bounding box center [205, 79] width 72 height 10
type input "鐘玉龍/0925900959/"
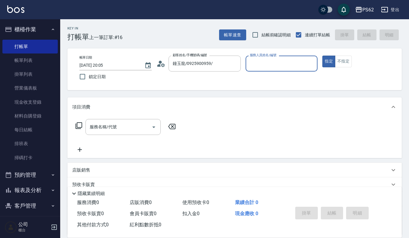
click at [263, 65] on input "服務人員姓名/編號" at bounding box center [281, 63] width 67 height 11
type input "[PERSON_NAME]-3"
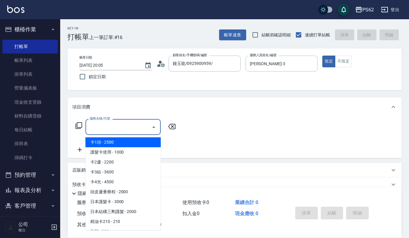
click at [111, 128] on input "服務名稱/代號" at bounding box center [118, 127] width 61 height 11
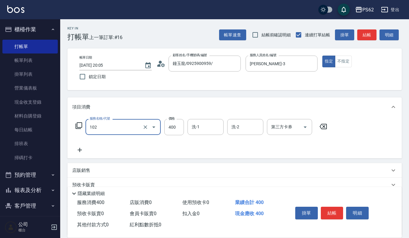
type input "精油洗髮(102)"
click at [80, 148] on icon at bounding box center [79, 150] width 15 height 7
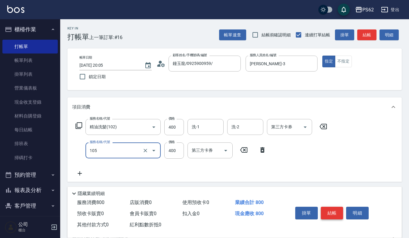
type input "A級單剪400(105)"
click at [332, 210] on button "結帳" at bounding box center [332, 213] width 23 height 13
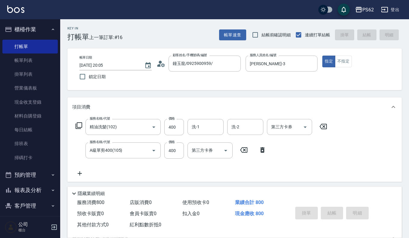
type input "2025/09/25 20:06"
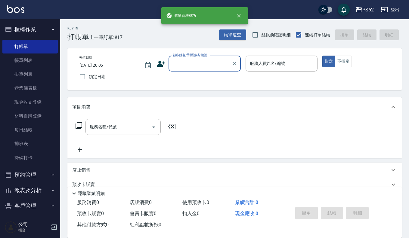
click at [199, 68] on input "顧客姓名/手機號碼/編號" at bounding box center [200, 63] width 58 height 11
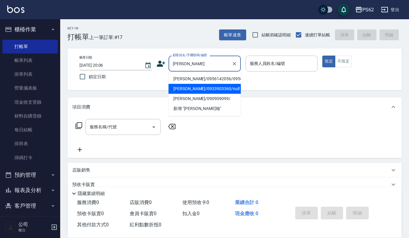
click at [216, 92] on li "簡伯翰/0933903360/null" at bounding box center [205, 89] width 72 height 10
type input "簡伯翰/0933903360/null"
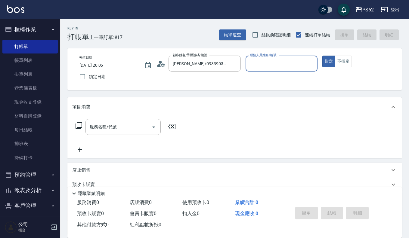
click at [285, 66] on input "服務人員姓名/編號" at bounding box center [281, 63] width 67 height 11
type input "[PERSON_NAME]-3"
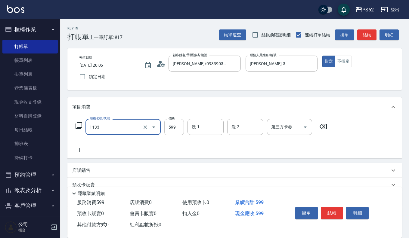
type input "洗剪去角質(1133)"
drag, startPoint x: 180, startPoint y: 126, endPoint x: 178, endPoint y: 122, distance: 5.0
click at [180, 126] on input "599" at bounding box center [174, 127] width 20 height 16
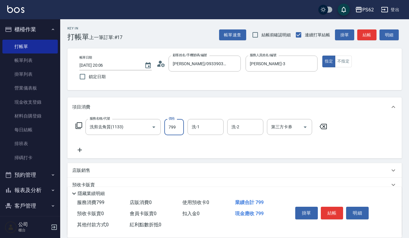
type input "799"
click at [334, 207] on button "結帳" at bounding box center [332, 213] width 23 height 13
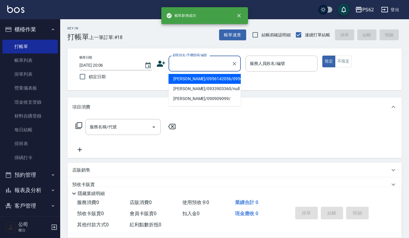
click at [175, 64] on input "顧客姓名/手機號碼/編號" at bounding box center [200, 63] width 58 height 11
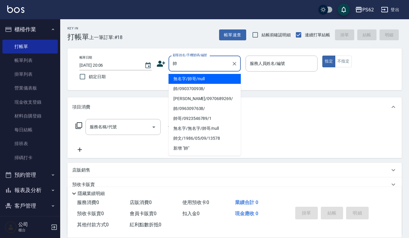
click at [218, 81] on li "無名字/帥哥/null" at bounding box center [205, 79] width 72 height 10
type input "無名字/帥哥/null"
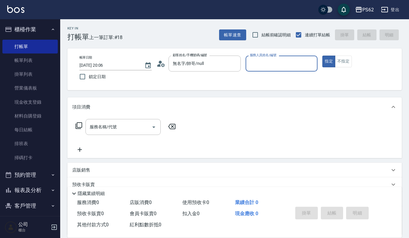
click at [260, 68] on input "服務人員姓名/編號" at bounding box center [281, 63] width 67 height 11
type input "sherry-8"
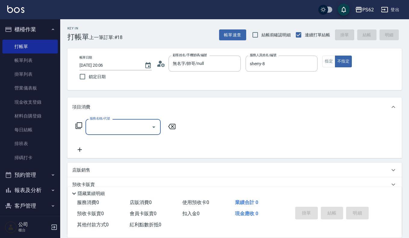
click at [76, 127] on icon at bounding box center [78, 125] width 7 height 7
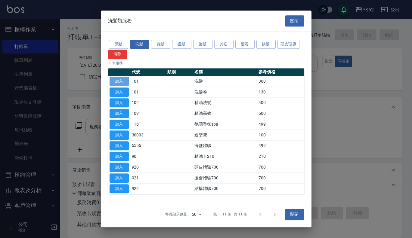
click at [118, 82] on button "加入" at bounding box center [119, 81] width 19 height 9
type input "洗髮(101)"
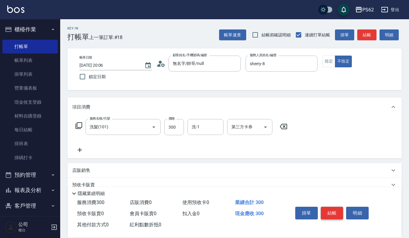
click at [339, 210] on button "結帳" at bounding box center [332, 213] width 23 height 13
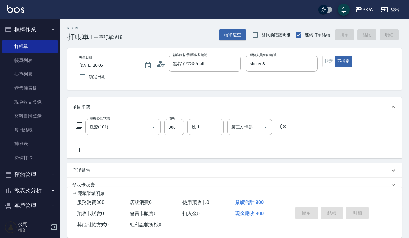
type input "2025/09/25 20:07"
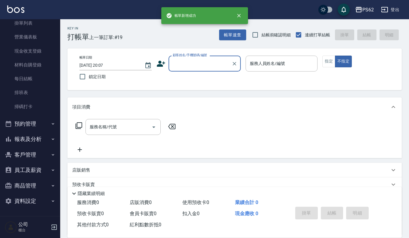
click at [45, 139] on button "報表及分析" at bounding box center [29, 140] width 55 height 16
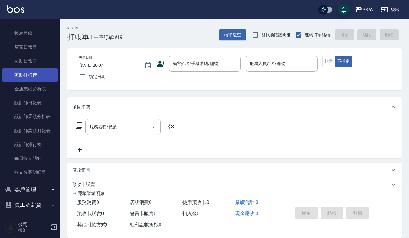
scroll to position [111, 0]
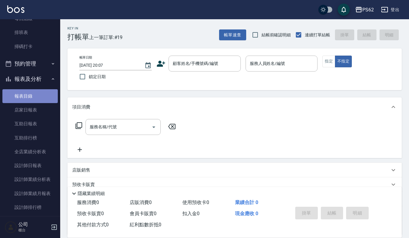
click at [45, 98] on link "報表目錄" at bounding box center [29, 96] width 55 height 14
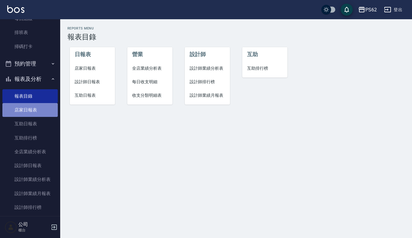
click at [31, 113] on link "店家日報表" at bounding box center [29, 110] width 55 height 14
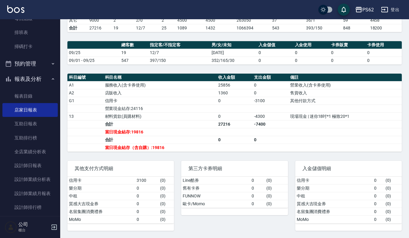
scroll to position [156, 0]
click at [17, 45] on link "掃碼打卡" at bounding box center [29, 47] width 55 height 14
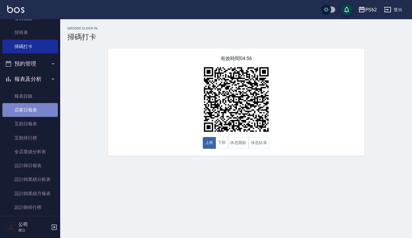
click at [42, 108] on link "店家日報表" at bounding box center [29, 110] width 55 height 14
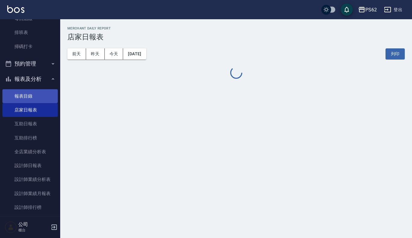
click at [38, 98] on link "報表目錄" at bounding box center [29, 96] width 55 height 14
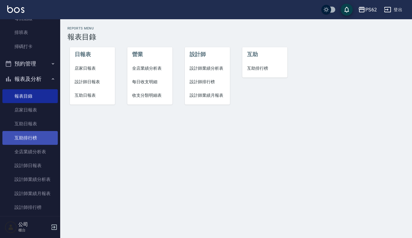
drag, startPoint x: 36, startPoint y: 135, endPoint x: 36, endPoint y: 124, distance: 10.8
click at [36, 135] on link "互助排行榜" at bounding box center [29, 138] width 55 height 14
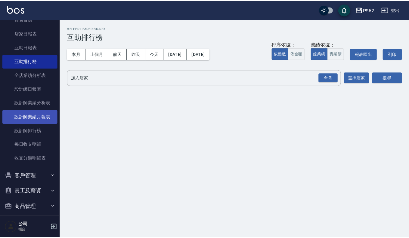
scroll to position [202, 0]
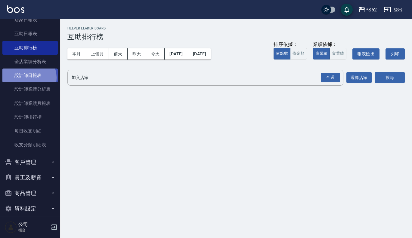
click at [27, 78] on link "設計師日報表" at bounding box center [29, 76] width 55 height 14
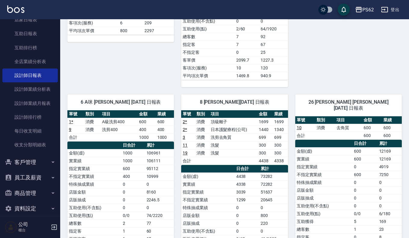
scroll to position [241, 0]
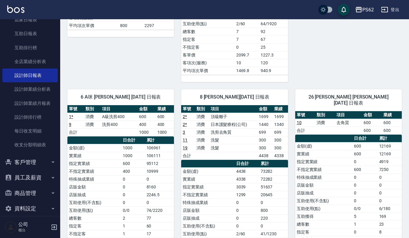
click at [184, 146] on link "19" at bounding box center [185, 148] width 5 height 5
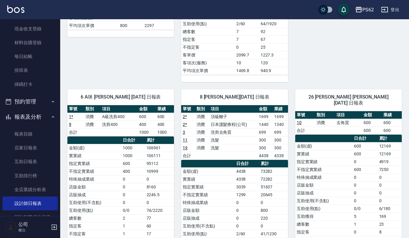
scroll to position [0, 0]
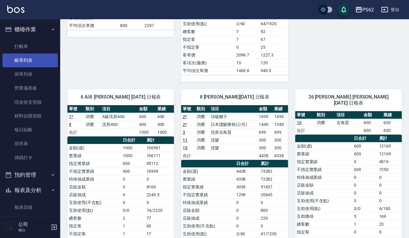
drag, startPoint x: 30, startPoint y: 62, endPoint x: 33, endPoint y: 62, distance: 3.3
click at [30, 62] on link "帳單列表" at bounding box center [29, 61] width 55 height 14
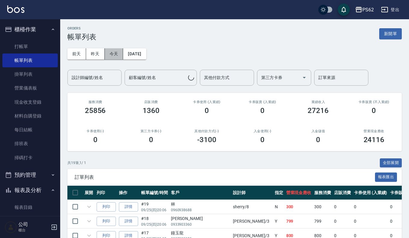
click at [109, 52] on button "今天" at bounding box center [114, 53] width 19 height 11
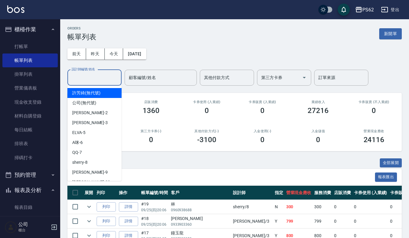
click at [105, 75] on input "設計師編號/姓名" at bounding box center [94, 78] width 49 height 11
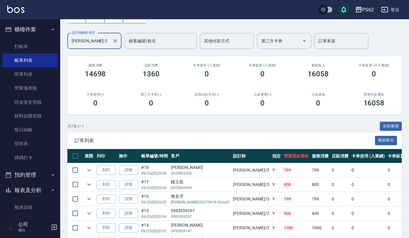
scroll to position [91, 0]
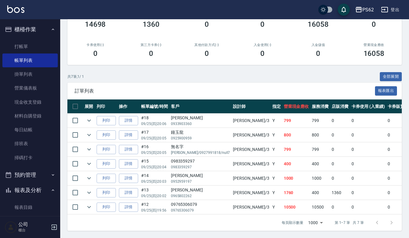
type input "[PERSON_NAME]-3"
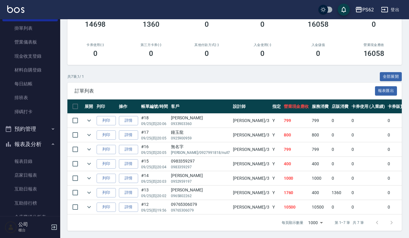
scroll to position [151, 0]
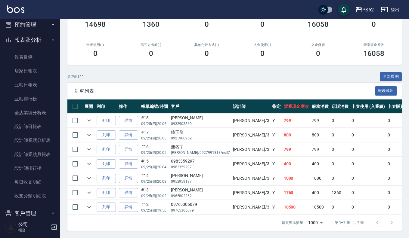
drag, startPoint x: 25, startPoint y: 125, endPoint x: 71, endPoint y: 122, distance: 45.6
click at [25, 125] on link "設計師日報表" at bounding box center [29, 127] width 55 height 14
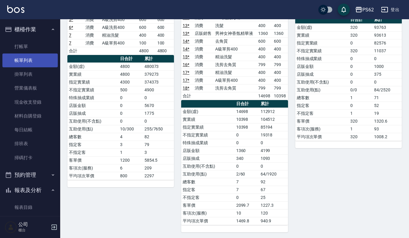
click at [31, 62] on link "帳單列表" at bounding box center [29, 61] width 55 height 14
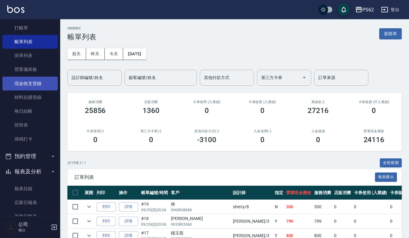
scroll to position [90, 0]
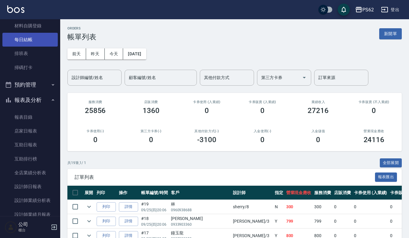
click at [34, 42] on link "每日結帳" at bounding box center [29, 40] width 55 height 14
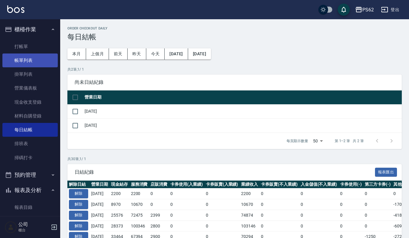
click at [36, 60] on link "帳單列表" at bounding box center [29, 61] width 55 height 14
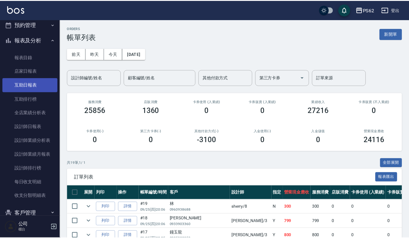
scroll to position [181, 0]
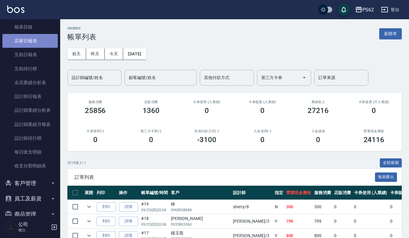
click at [43, 43] on link "店家日報表" at bounding box center [29, 41] width 55 height 14
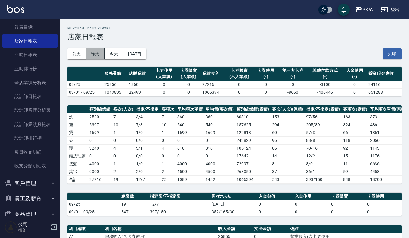
drag, startPoint x: 98, startPoint y: 55, endPoint x: 104, endPoint y: 55, distance: 6.0
click at [99, 55] on button "昨天" at bounding box center [95, 53] width 19 height 11
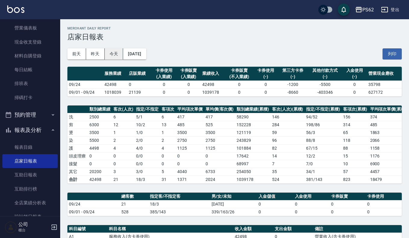
click at [115, 54] on button "今天" at bounding box center [114, 53] width 19 height 11
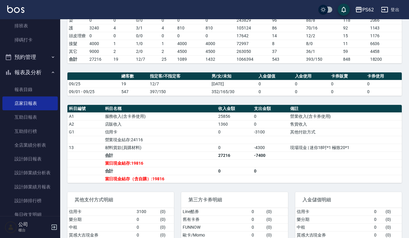
scroll to position [120, 0]
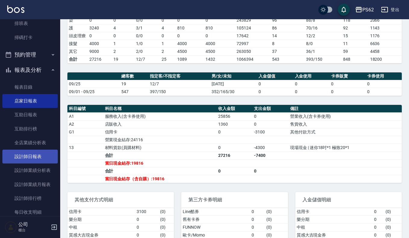
click at [31, 152] on link "設計師日報表" at bounding box center [29, 157] width 55 height 14
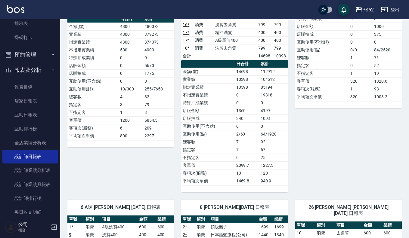
scroll to position [211, 0]
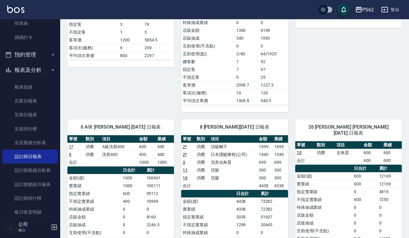
click at [271, 159] on td "699" at bounding box center [264, 163] width 15 height 8
click at [272, 167] on td "300" at bounding box center [264, 171] width 15 height 8
click at [276, 174] on td "300" at bounding box center [280, 178] width 15 height 8
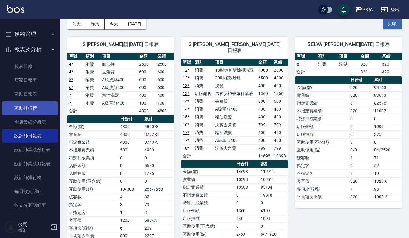
scroll to position [151, 0]
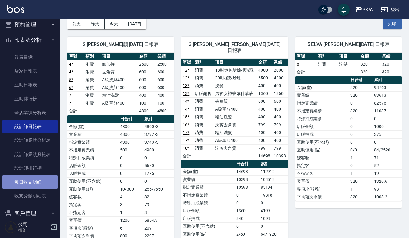
click at [43, 176] on link "每日收支明細" at bounding box center [29, 183] width 55 height 14
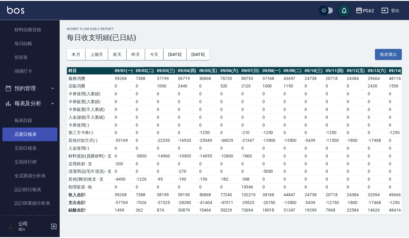
scroll to position [89, 0]
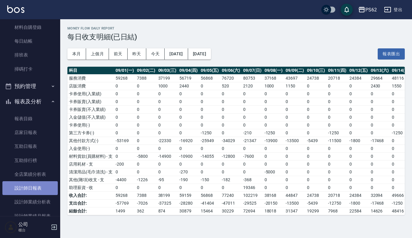
click at [44, 183] on link "設計師日報表" at bounding box center [29, 189] width 55 height 14
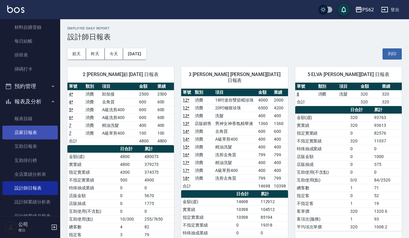
click at [35, 133] on link "店家日報表" at bounding box center [29, 133] width 55 height 14
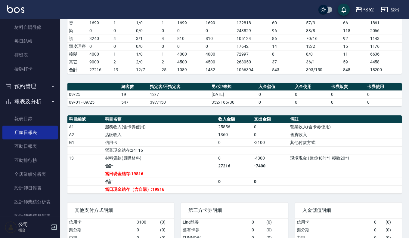
scroll to position [120, 0]
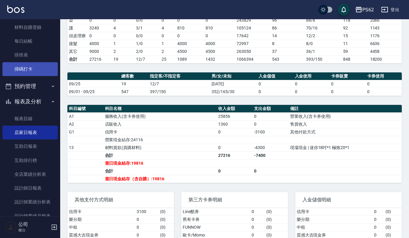
click at [43, 67] on link "掃碼打卡" at bounding box center [29, 69] width 55 height 14
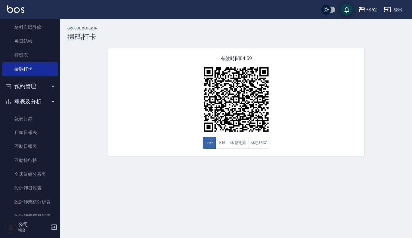
drag, startPoint x: 222, startPoint y: 147, endPoint x: 230, endPoint y: 156, distance: 12.4
click at [225, 149] on button "下班" at bounding box center [222, 143] width 13 height 12
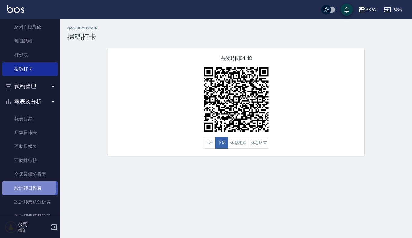
click at [23, 187] on link "設計師日報表" at bounding box center [29, 189] width 55 height 14
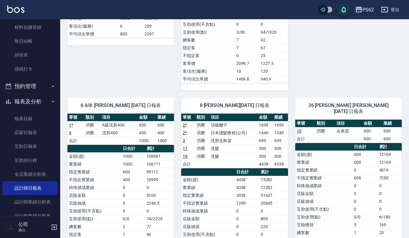
scroll to position [241, 0]
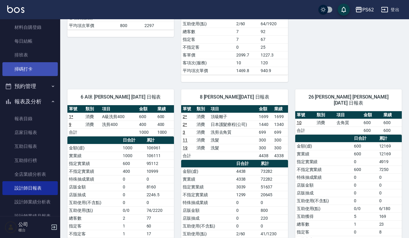
drag, startPoint x: 28, startPoint y: 59, endPoint x: 25, endPoint y: 70, distance: 10.6
click at [28, 59] on link "排班表" at bounding box center [29, 55] width 55 height 14
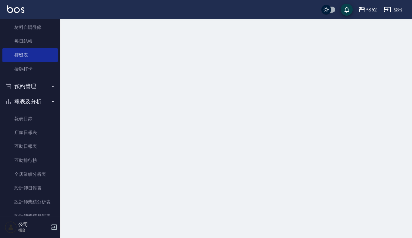
click at [30, 71] on link "掃碼打卡" at bounding box center [29, 69] width 55 height 14
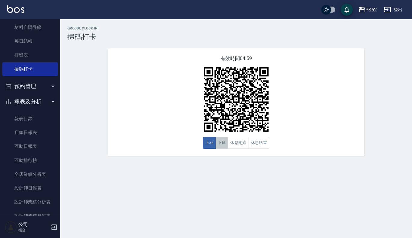
click at [227, 147] on button "下班" at bounding box center [222, 143] width 13 height 12
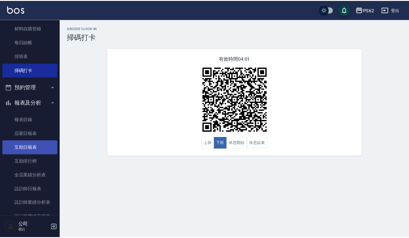
scroll to position [151, 0]
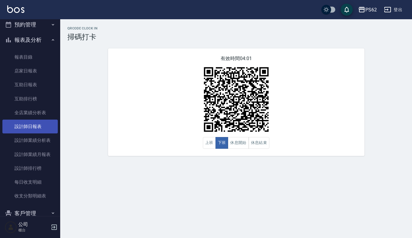
drag, startPoint x: 38, startPoint y: 125, endPoint x: 42, endPoint y: 124, distance: 4.7
click at [38, 125] on link "設計師日報表" at bounding box center [29, 127] width 55 height 14
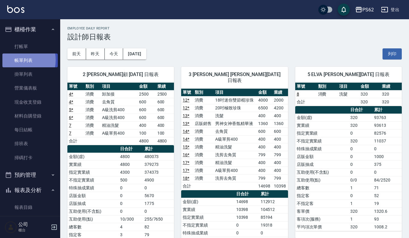
click at [15, 60] on link "帳單列表" at bounding box center [29, 61] width 55 height 14
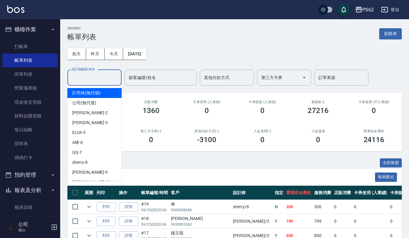
click at [84, 76] on div "設計師編號/姓名 設計師編號/姓名" at bounding box center [94, 78] width 54 height 16
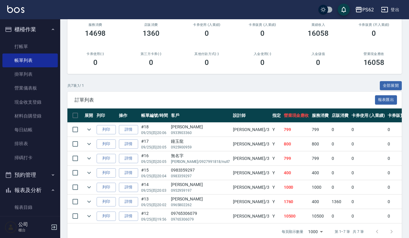
scroll to position [91, 0]
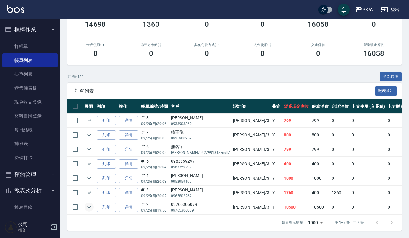
type input "[PERSON_NAME]-3"
click at [91, 204] on icon "expand row" at bounding box center [89, 207] width 7 height 7
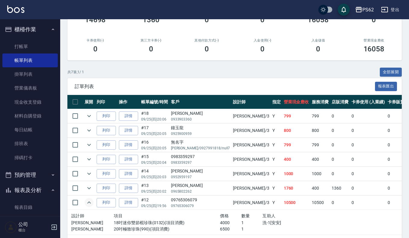
click at [89, 203] on icon "expand row" at bounding box center [89, 202] width 7 height 7
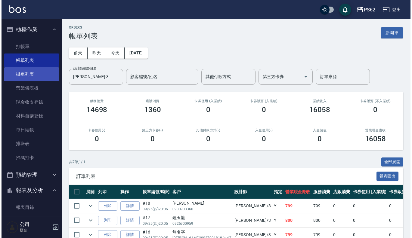
scroll to position [0, 0]
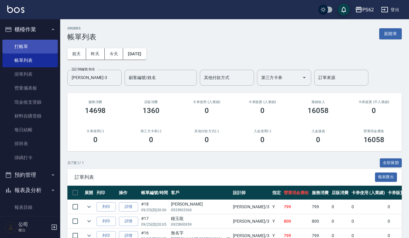
click at [20, 46] on link "打帳單" at bounding box center [29, 47] width 55 height 14
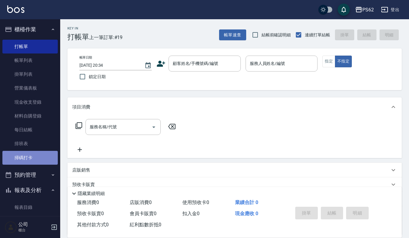
click at [37, 156] on link "掃碼打卡" at bounding box center [29, 158] width 55 height 14
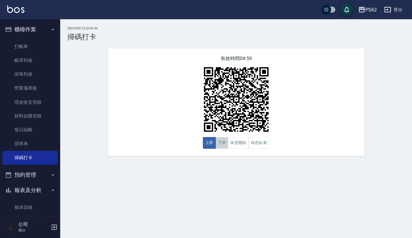
drag, startPoint x: 220, startPoint y: 144, endPoint x: 206, endPoint y: 172, distance: 31.6
click at [220, 144] on button "下班" at bounding box center [222, 143] width 13 height 12
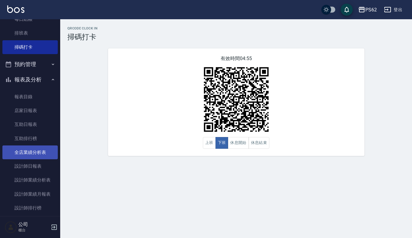
scroll to position [120, 0]
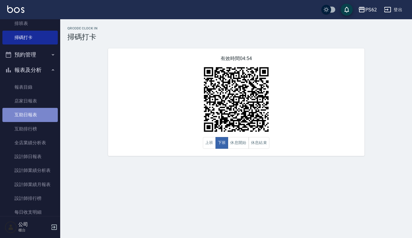
click at [40, 118] on link "互助日報表" at bounding box center [29, 115] width 55 height 14
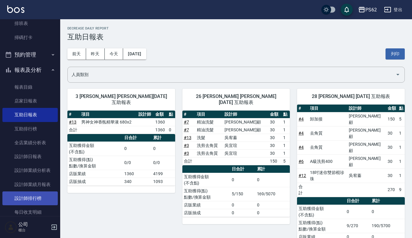
scroll to position [151, 0]
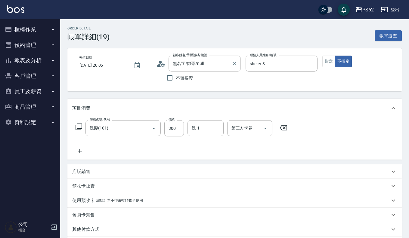
click at [194, 65] on input "無名字/帥哥/null" at bounding box center [200, 63] width 58 height 11
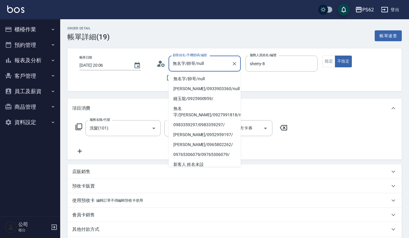
click at [165, 66] on div "顧客姓名/手機號碼/編號 無名字/帥哥/null 顧客姓名/手機號碼/編號" at bounding box center [199, 64] width 84 height 16
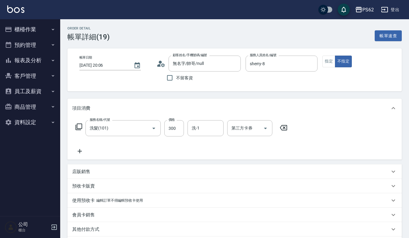
click at [164, 66] on icon at bounding box center [163, 65] width 4 height 4
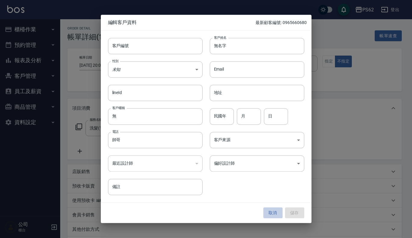
click at [278, 218] on button "取消" at bounding box center [272, 213] width 19 height 11
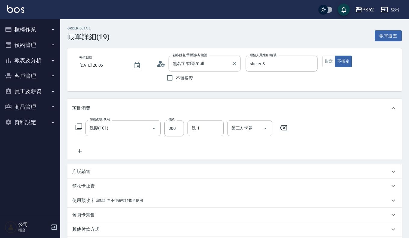
click at [216, 67] on input "無名字/帥哥/null" at bounding box center [200, 63] width 58 height 11
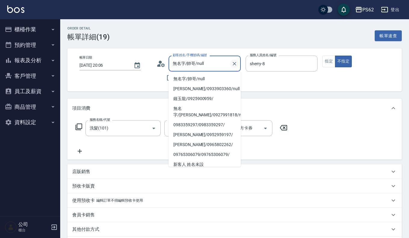
click at [237, 67] on button "Clear" at bounding box center [234, 64] width 8 height 8
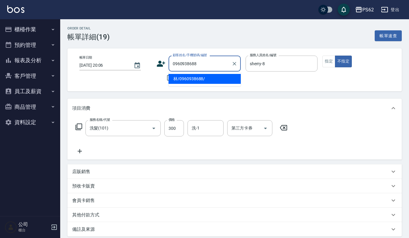
click at [203, 78] on li "林/0960938688/" at bounding box center [205, 79] width 72 height 10
type input "林/0960938688/"
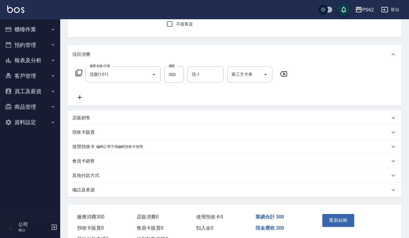
scroll to position [78, 0]
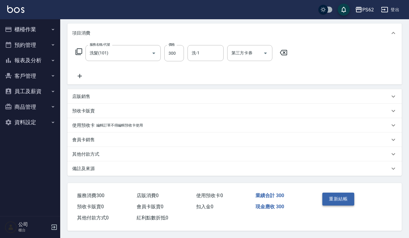
click at [344, 194] on button "重新結帳" at bounding box center [338, 199] width 32 height 13
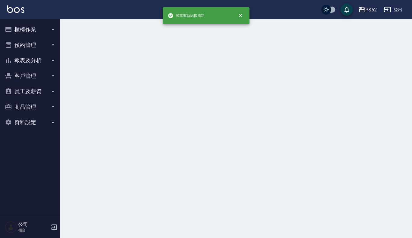
click at [54, 30] on icon "button" at bounding box center [53, 29] width 5 height 5
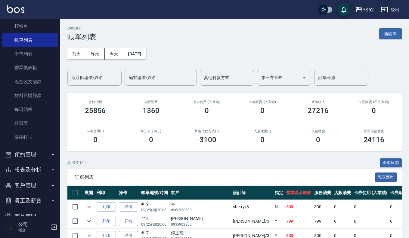
scroll to position [30, 0]
